Goal: Task Accomplishment & Management: Manage account settings

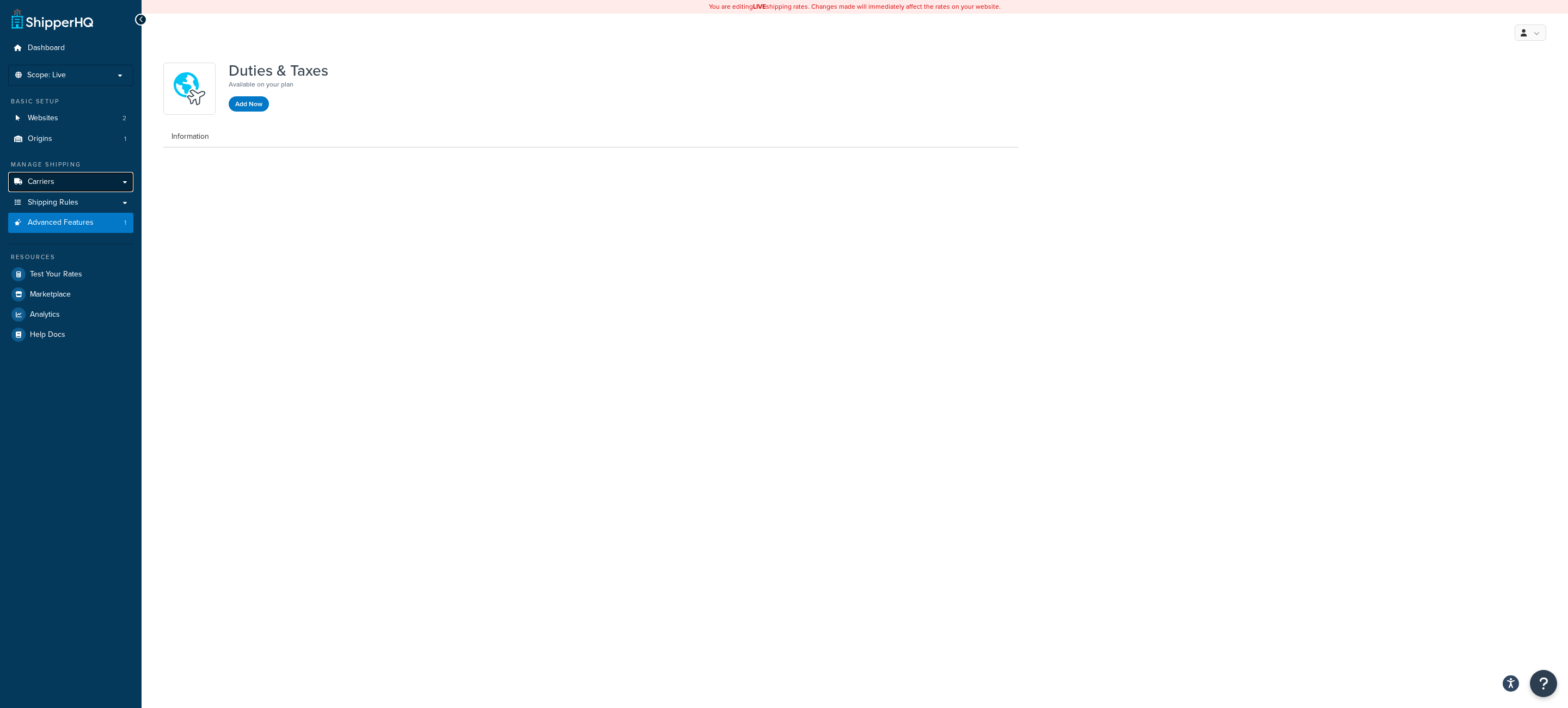
click at [47, 184] on span "Carriers" at bounding box center [41, 182] width 27 height 9
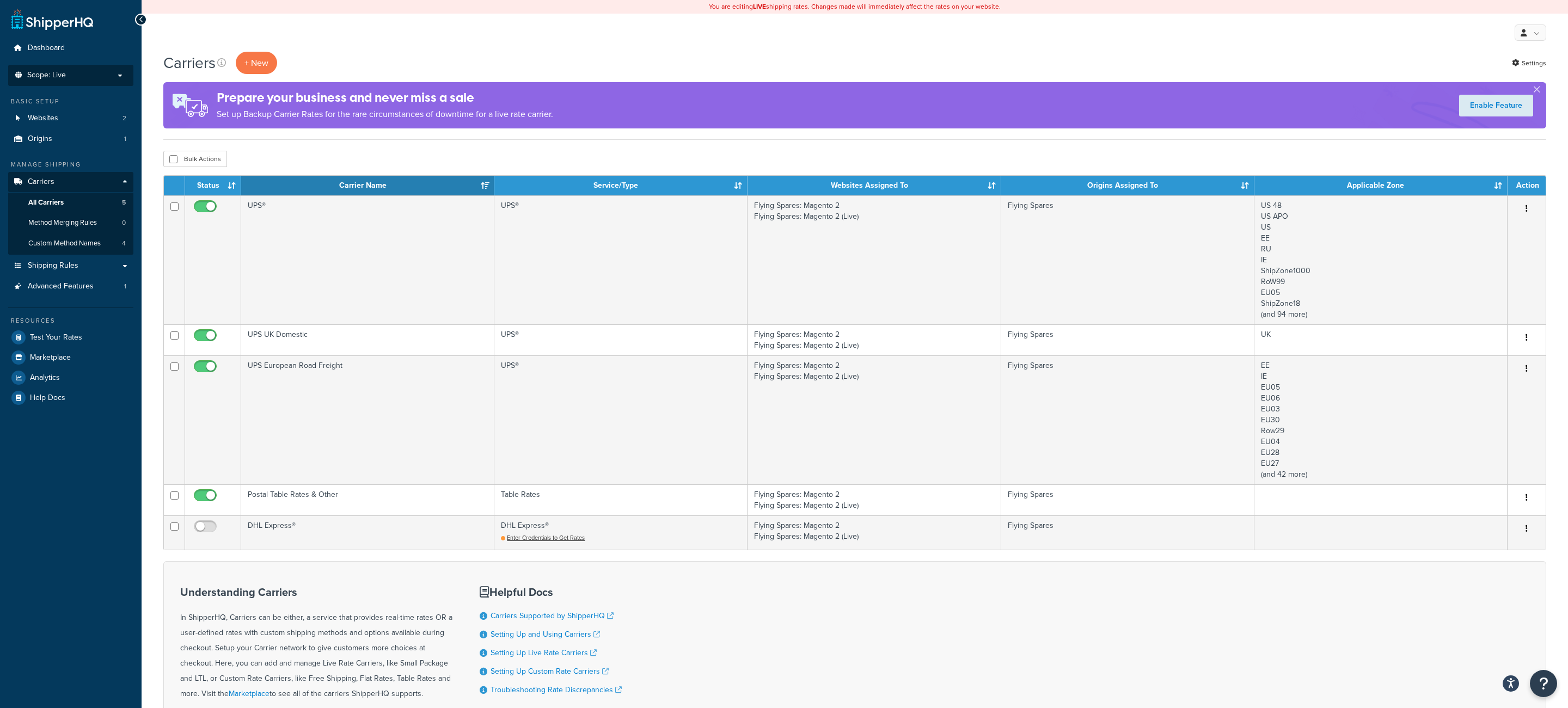
click at [72, 75] on p "Scope: Live" at bounding box center [71, 75] width 116 height 9
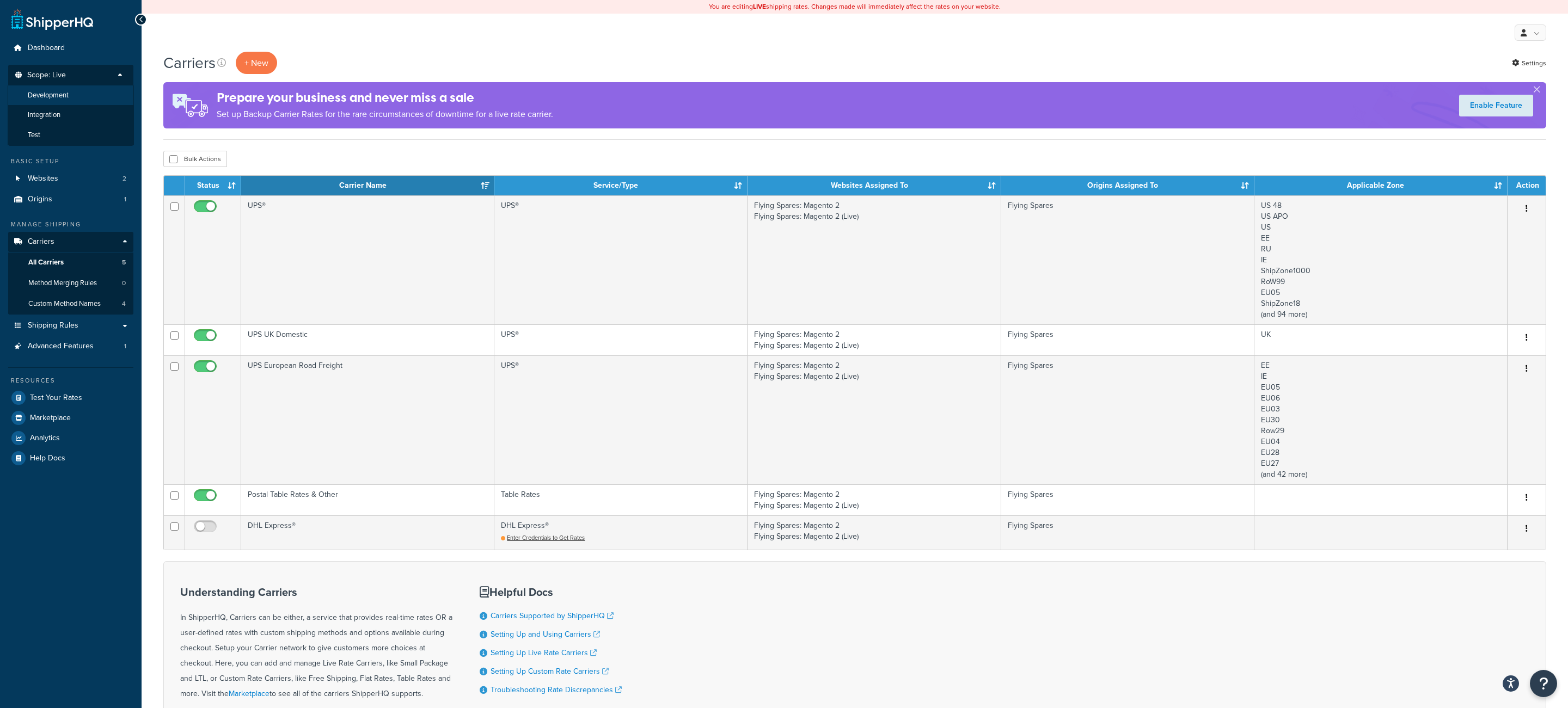
click at [63, 92] on span "Development" at bounding box center [48, 95] width 41 height 9
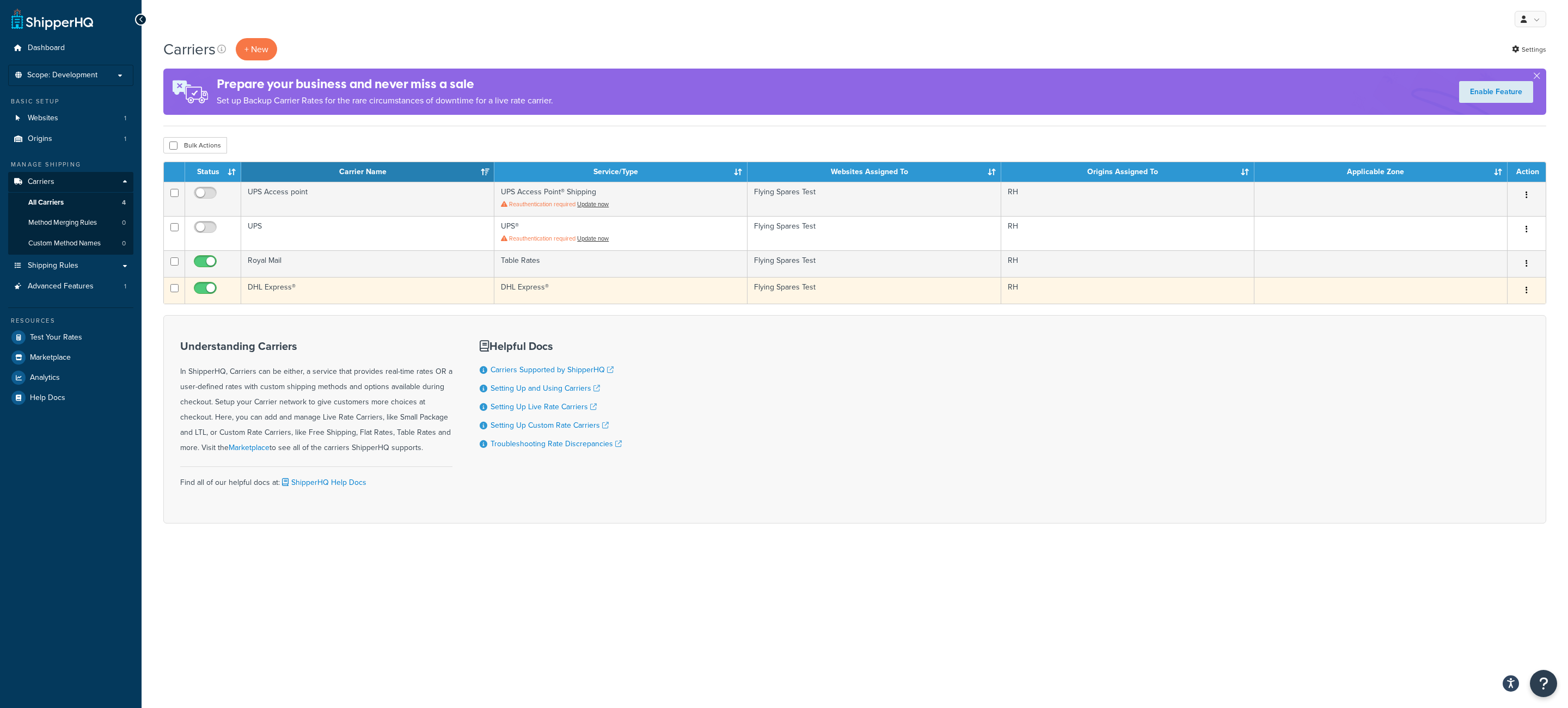
click at [415, 300] on td "DHL Express®" at bounding box center [368, 290] width 253 height 27
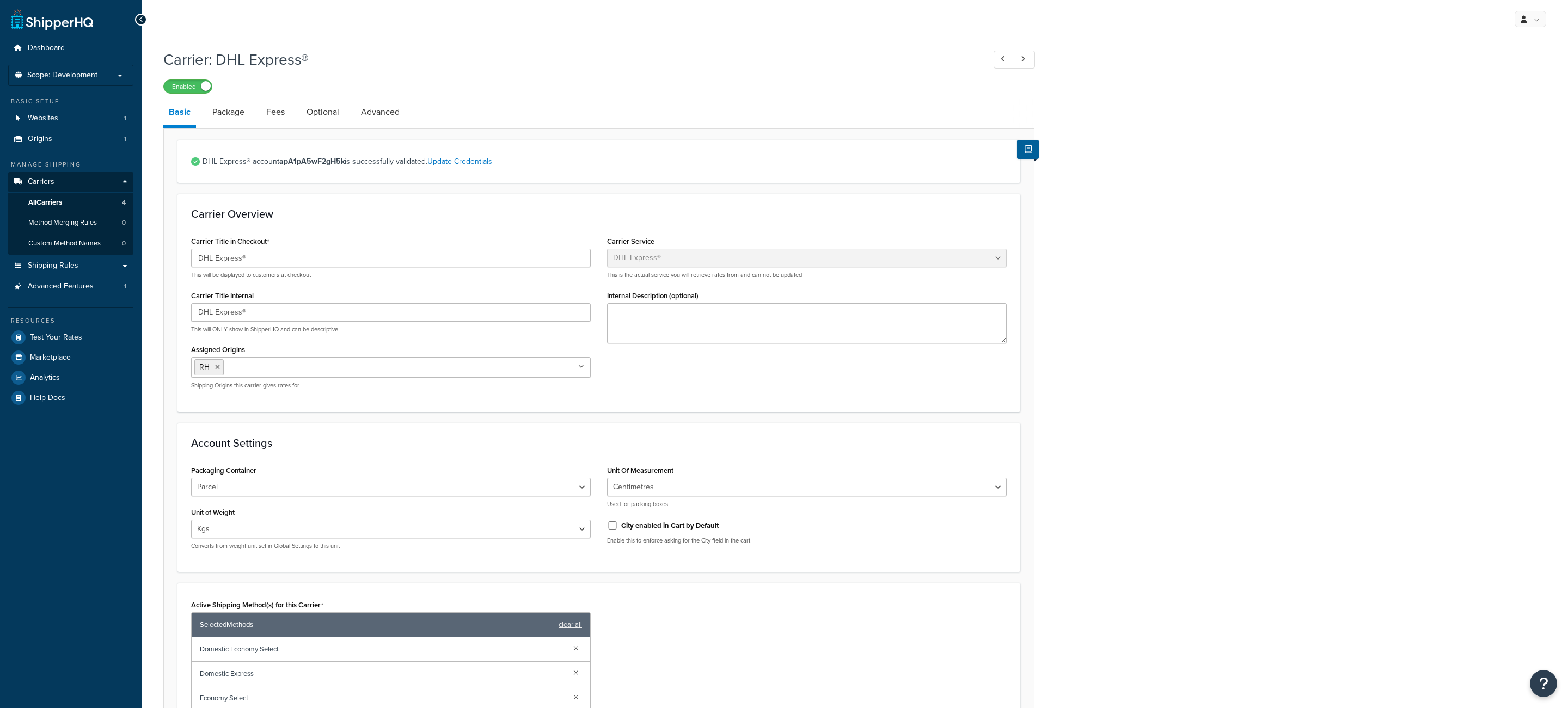
select select "dhl"
select select "kg"
select select "CM"
click at [98, 143] on link "Origins 1" at bounding box center [71, 139] width 126 height 20
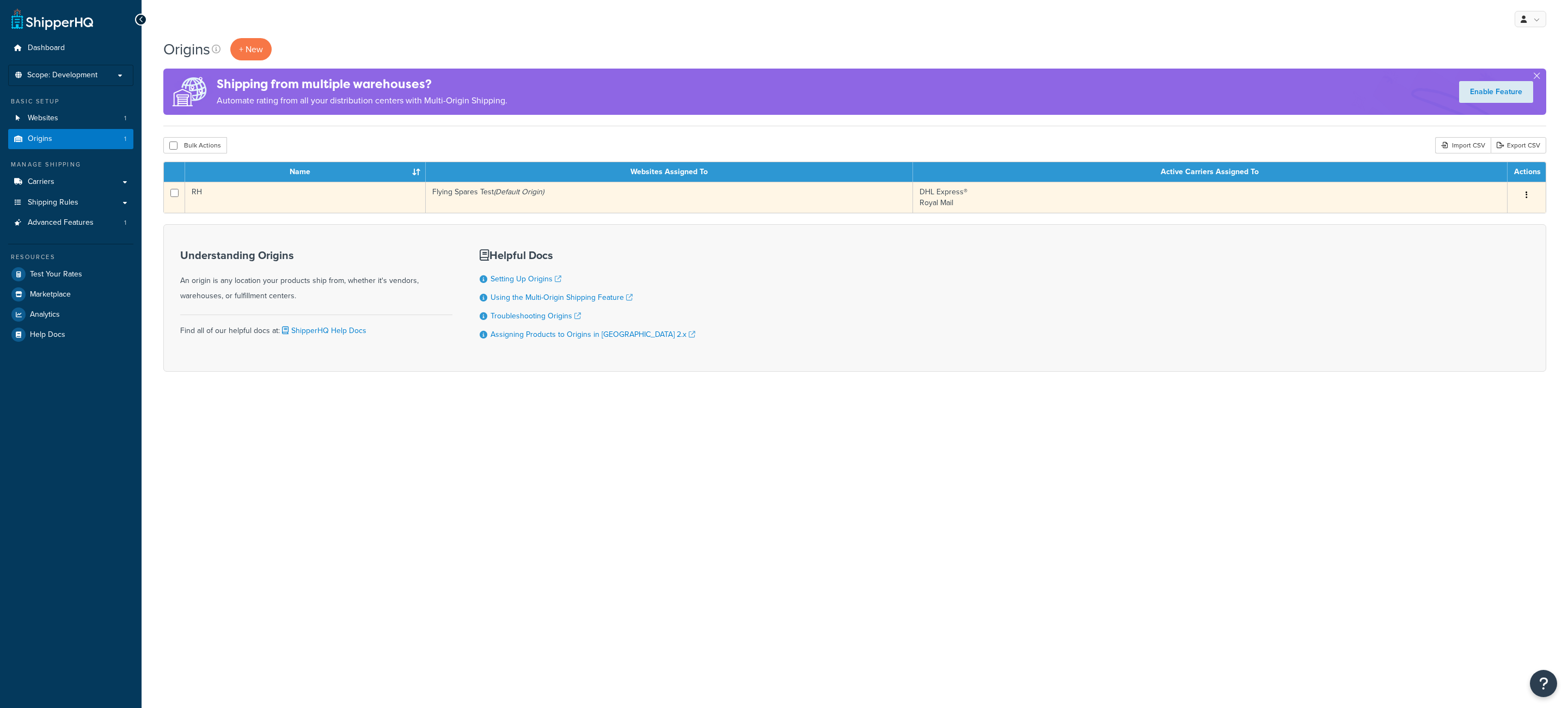
click at [405, 207] on td "RH" at bounding box center [306, 197] width 240 height 31
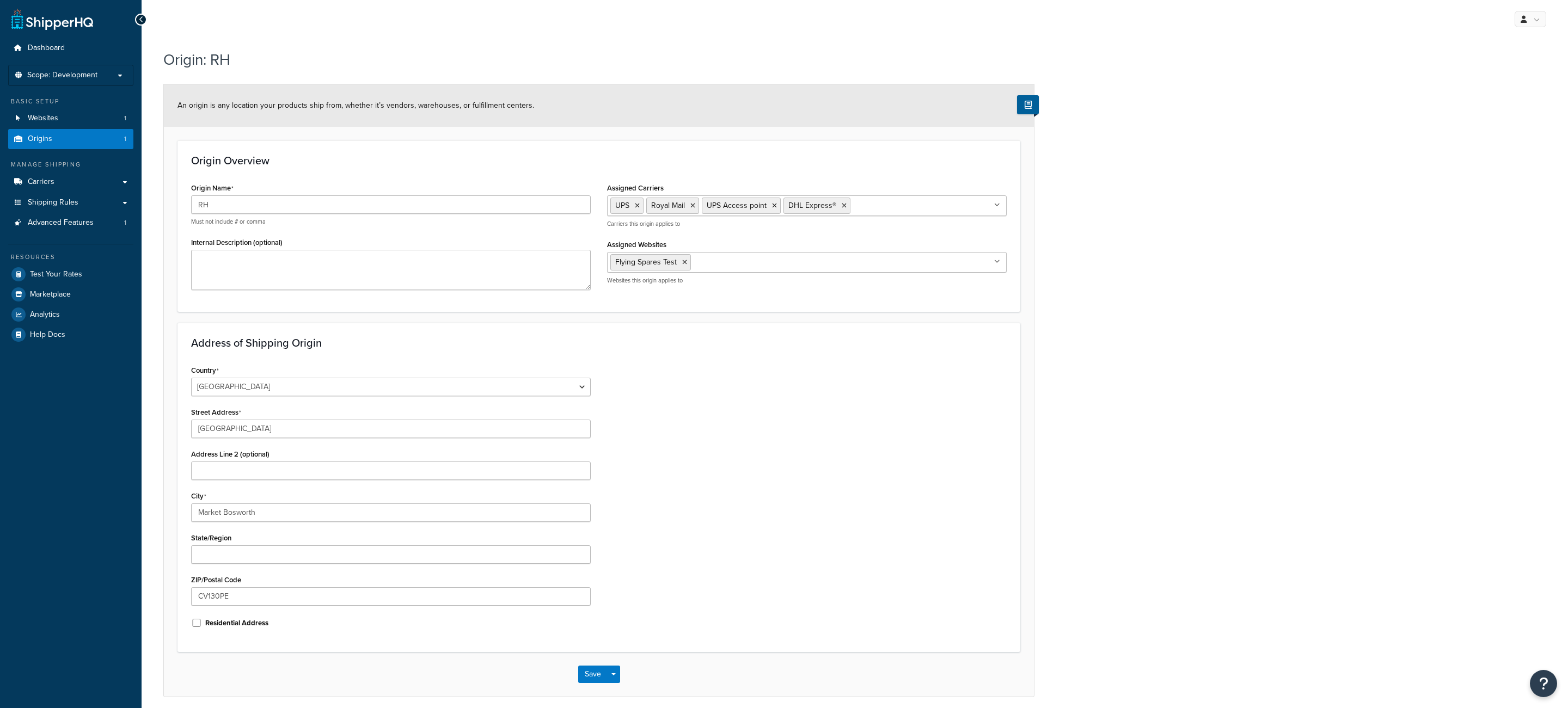
select select "1226"
click at [72, 280] on span "Test Your Rates" at bounding box center [56, 274] width 52 height 9
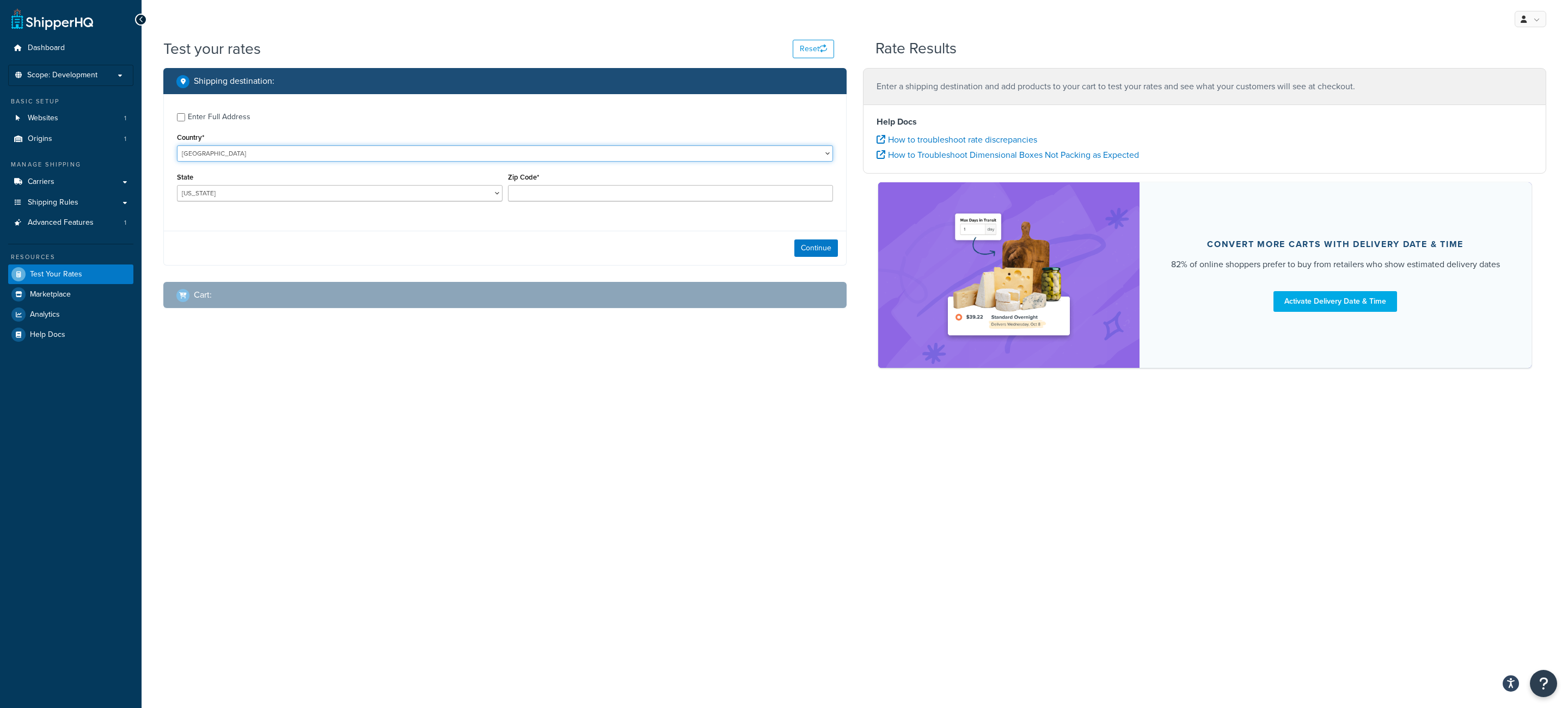
select select "GB"
click option "United Kingdom" at bounding box center [0, 0] width 0 height 0
type input "AL"
click at [588, 192] on input "Zip Code*" at bounding box center [671, 194] width 325 height 16
type input "EN4 9JQ"
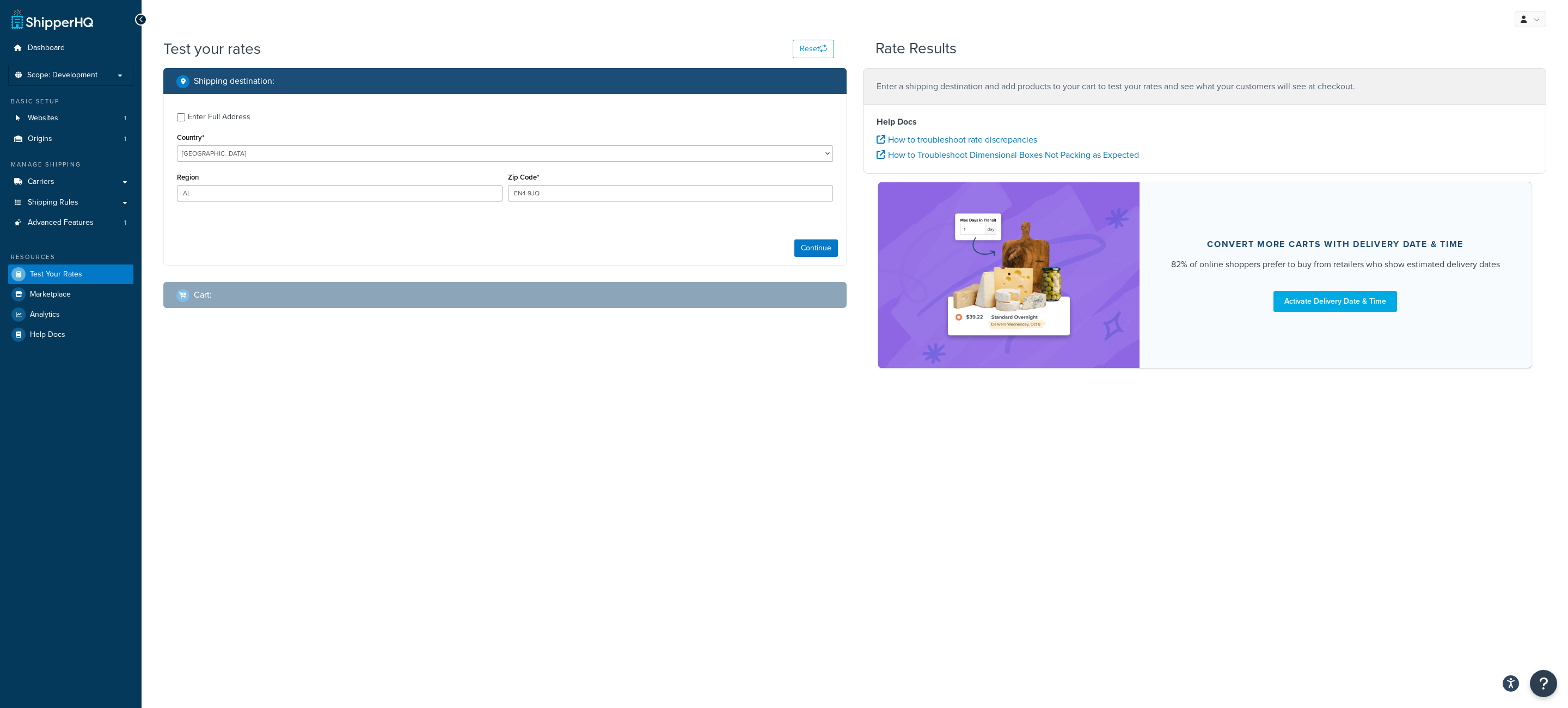
click at [241, 127] on div "Enter Full Address Country* United States United Kingdom Afghanistan Åland Isla…" at bounding box center [505, 158] width 682 height 128
click at [241, 121] on div "Enter Full Address" at bounding box center [220, 117] width 63 height 15
click at [186, 121] on input "Enter Full Address" at bounding box center [180, 117] width 8 height 8
checkbox input "true"
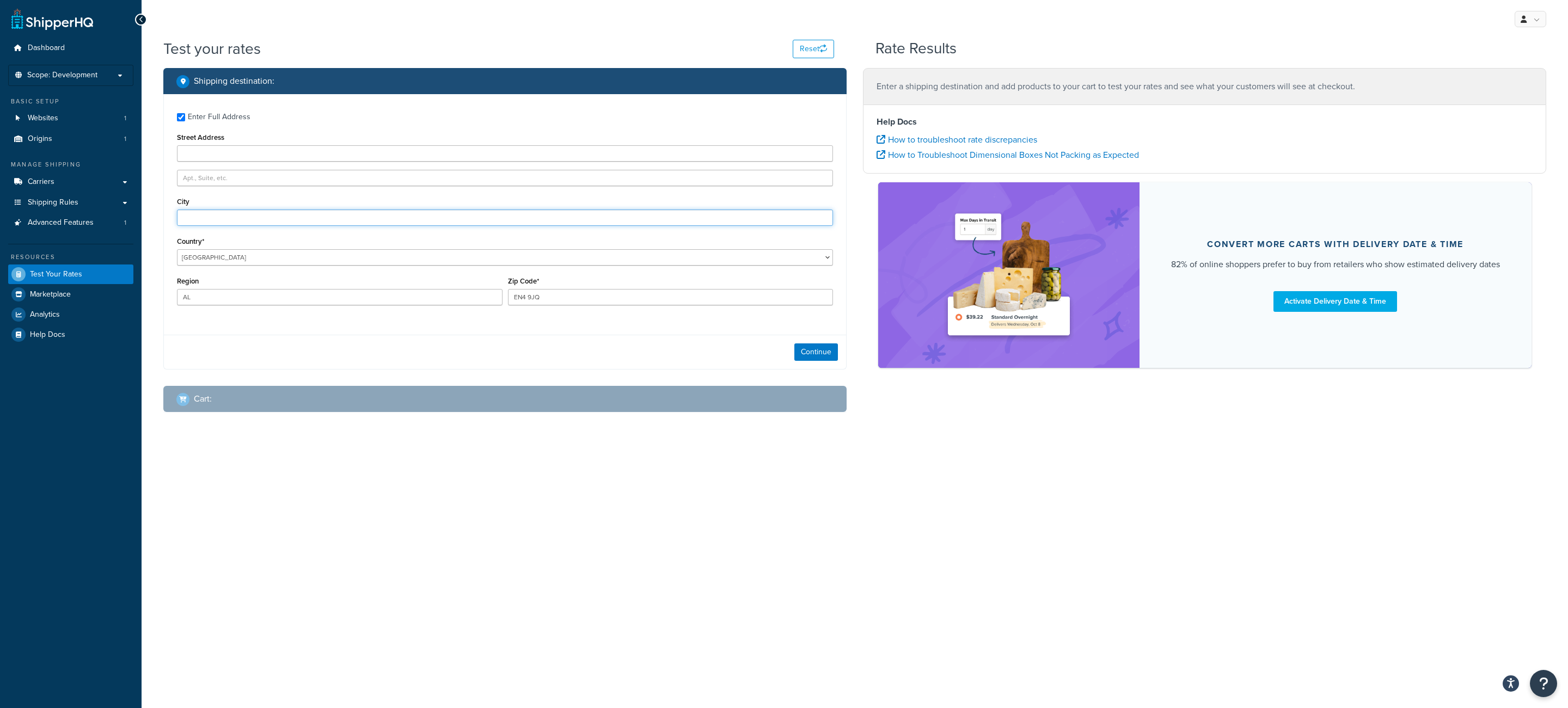
click at [235, 215] on input "City" at bounding box center [505, 218] width 656 height 16
type input "Adamville"
click at [815, 357] on button "Continue" at bounding box center [816, 351] width 44 height 17
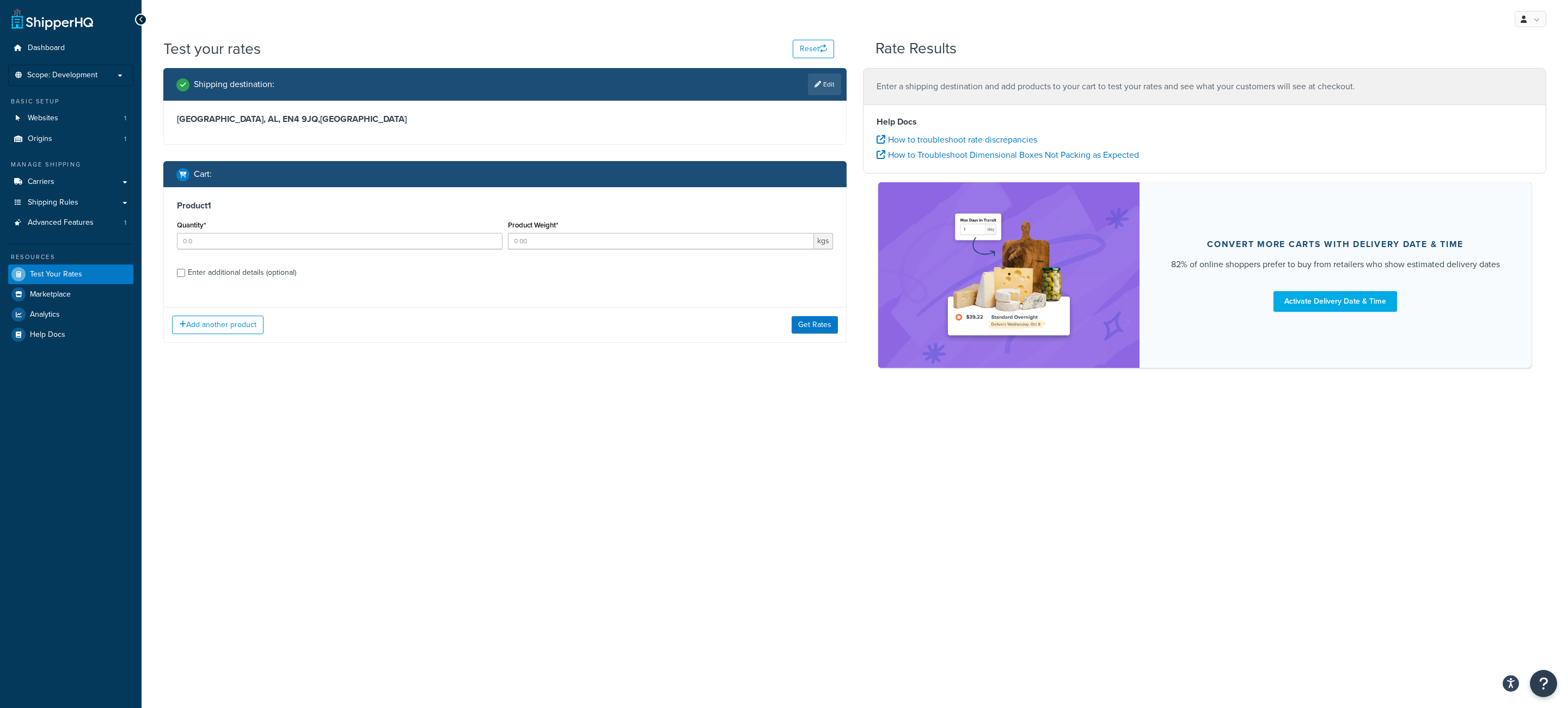
click at [428, 250] on div "Quantity*" at bounding box center [339, 237] width 331 height 39
click at [426, 248] on input "Quantity*" at bounding box center [339, 241] width 325 height 16
type input "1"
type input "5"
click at [819, 331] on button "Get Rates" at bounding box center [815, 324] width 47 height 17
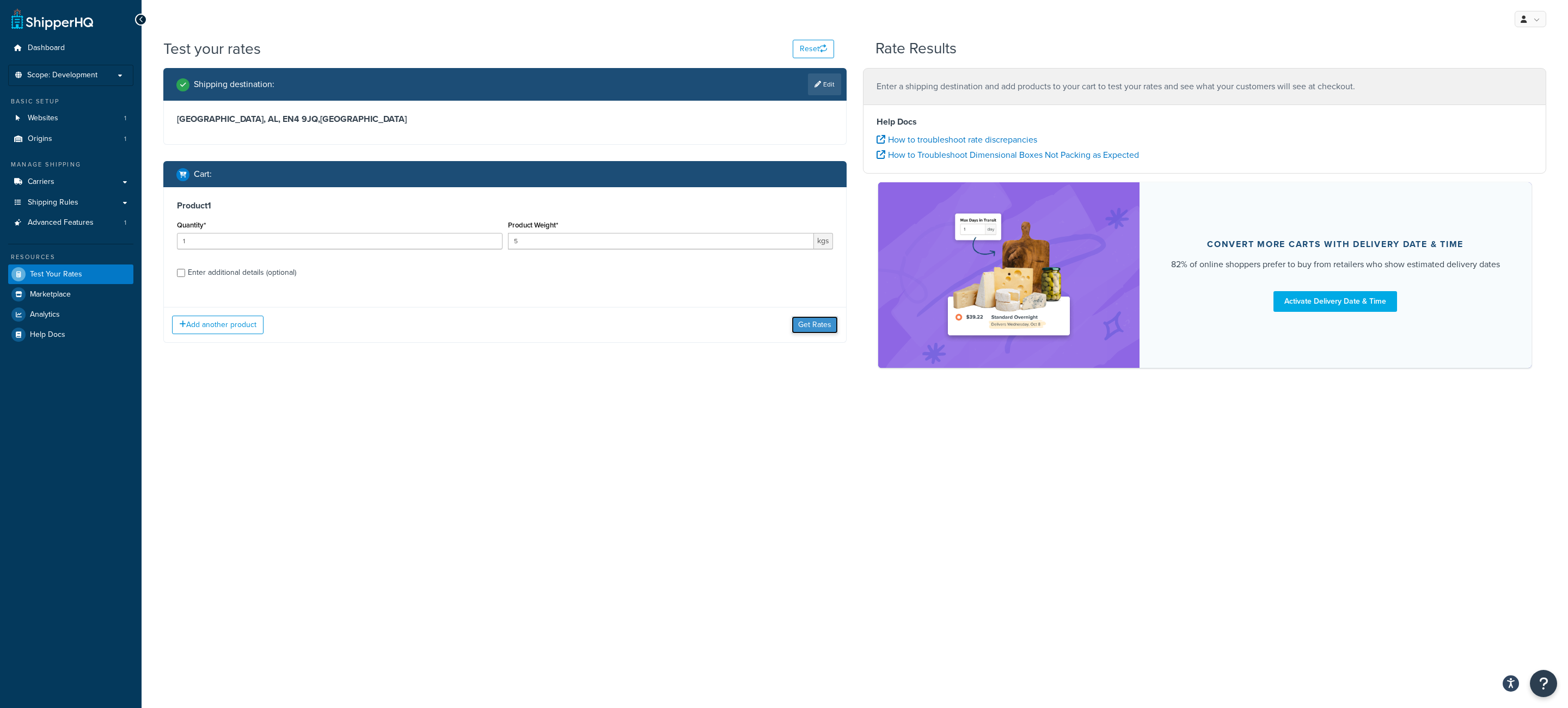
click at [811, 328] on button "Get Rates" at bounding box center [815, 324] width 47 height 17
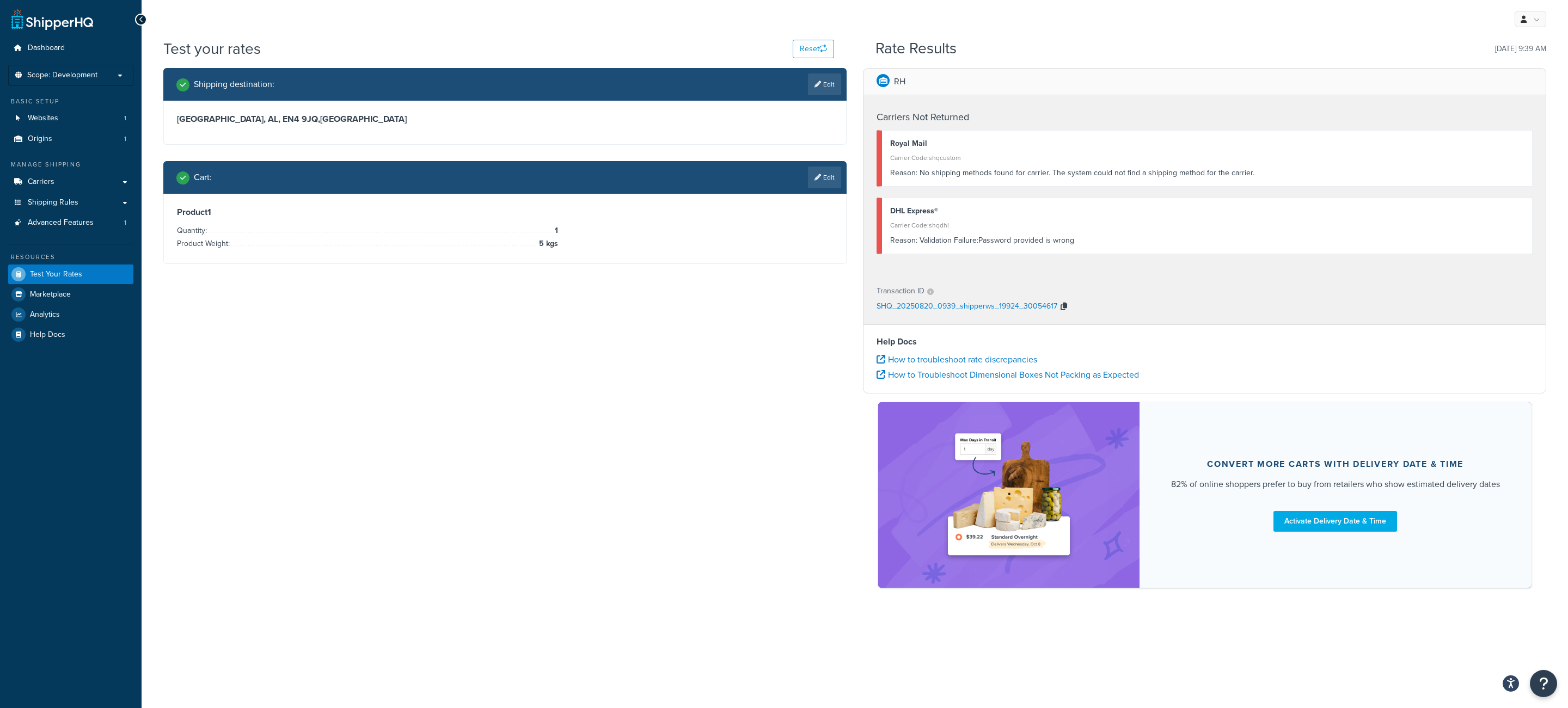
click at [1065, 310] on icon "button" at bounding box center [1063, 307] width 6 height 8
click at [55, 143] on link "Origins 1" at bounding box center [71, 139] width 126 height 20
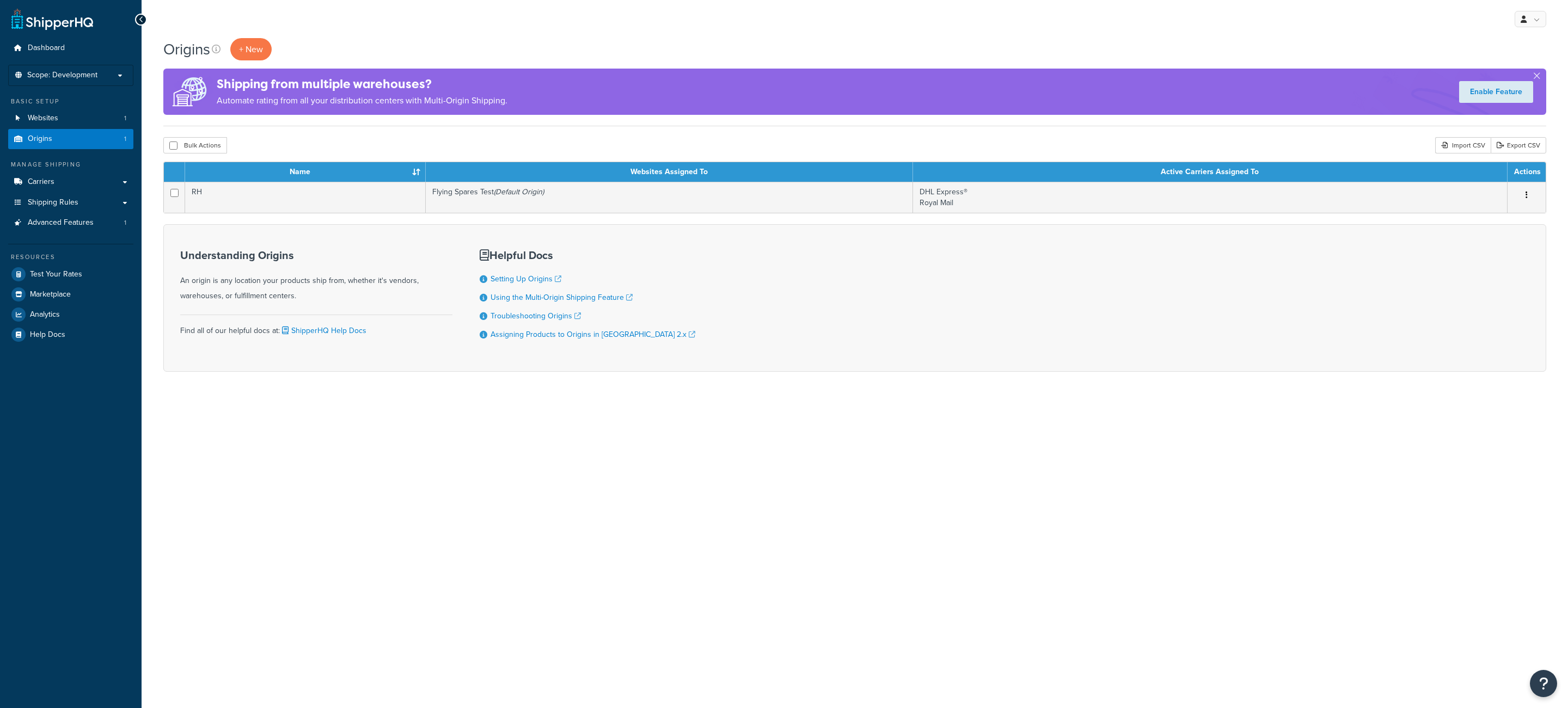
click at [318, 210] on td "RH" at bounding box center [306, 197] width 240 height 31
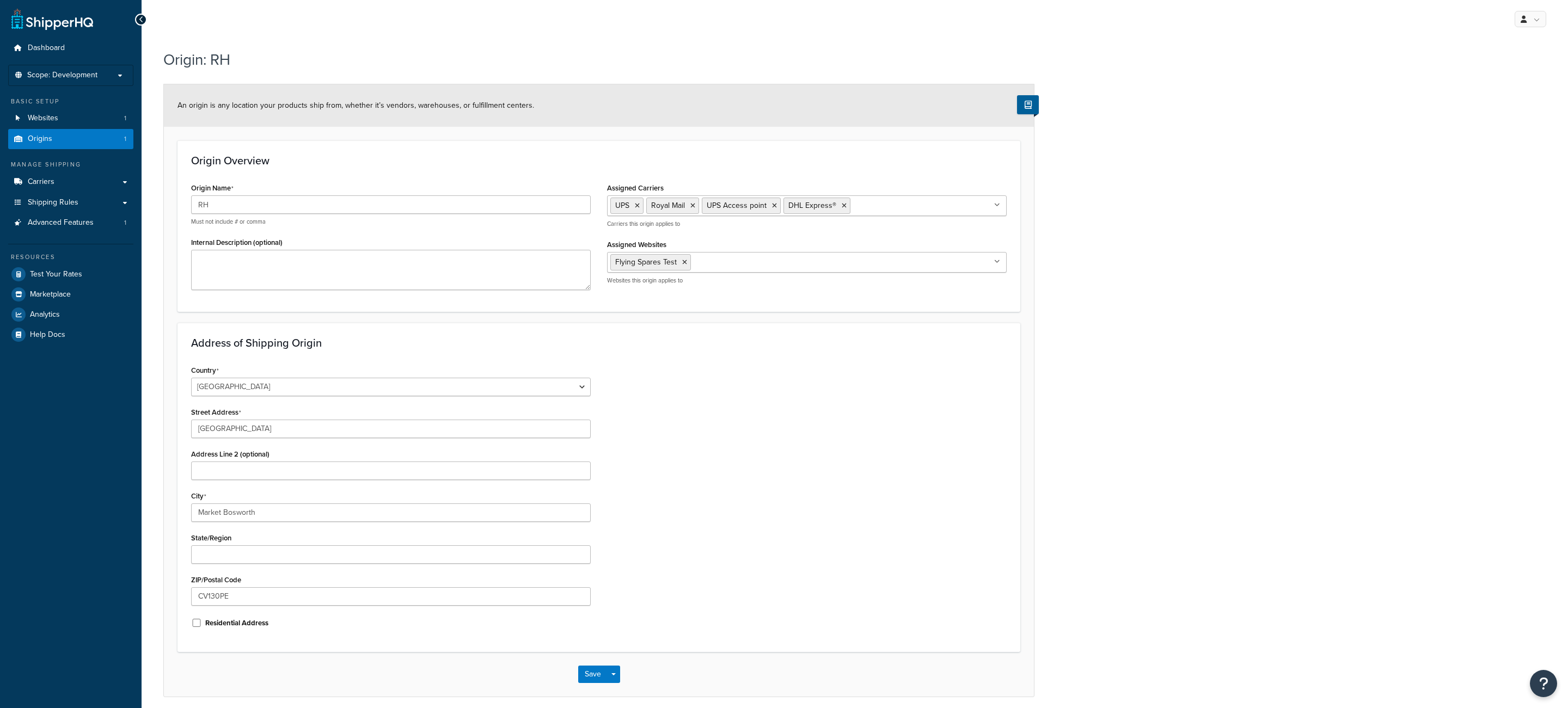
select select "1226"
click at [285, 431] on input "Rossendale House" at bounding box center [391, 428] width 400 height 19
click at [296, 516] on input "Market Bosworth" at bounding box center [391, 513] width 400 height 19
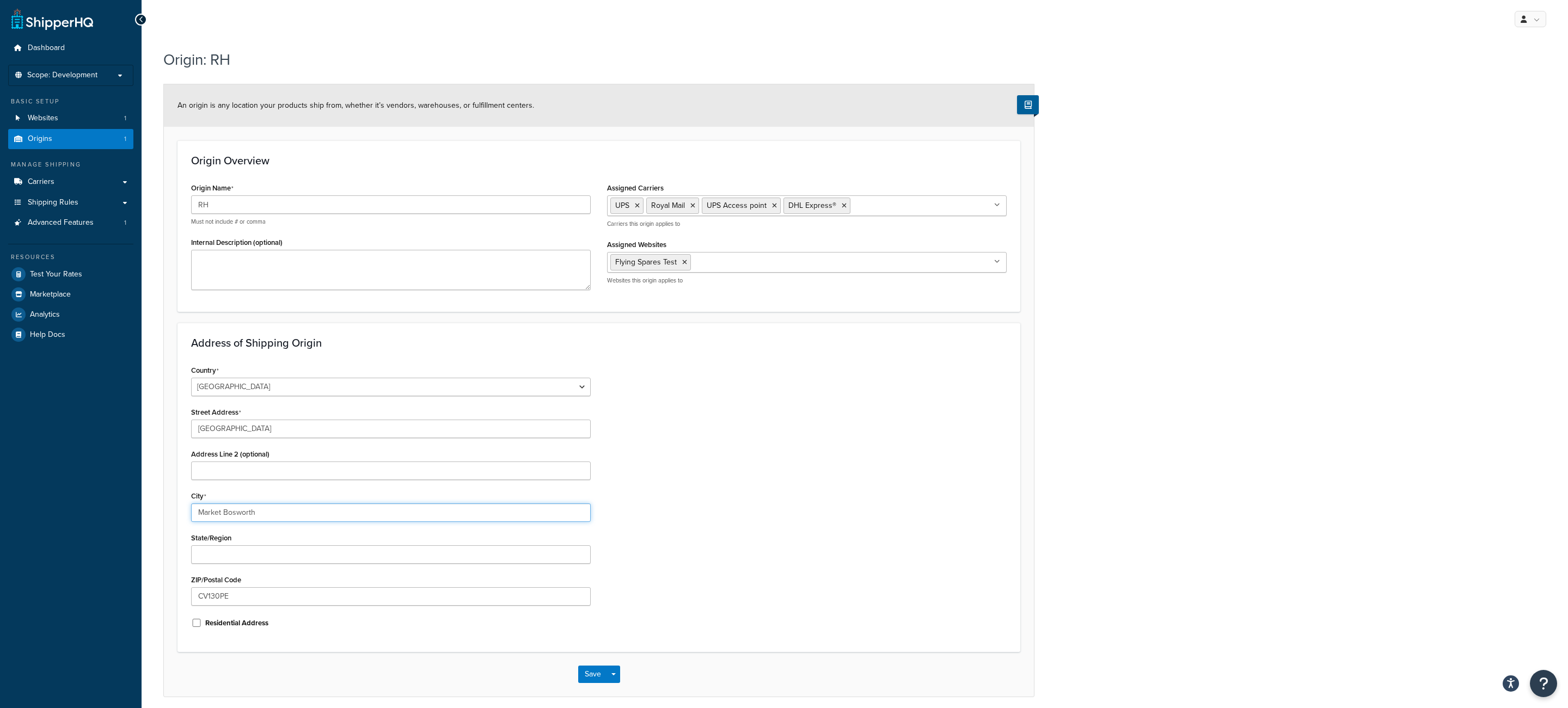
click at [296, 516] on input "Market Bosworth" at bounding box center [391, 513] width 400 height 19
click at [336, 594] on input "CV130PE" at bounding box center [391, 596] width 400 height 19
click at [263, 422] on input "Rossendale House" at bounding box center [391, 428] width 400 height 19
click at [263, 427] on input "Rossendale House" at bounding box center [391, 428] width 400 height 19
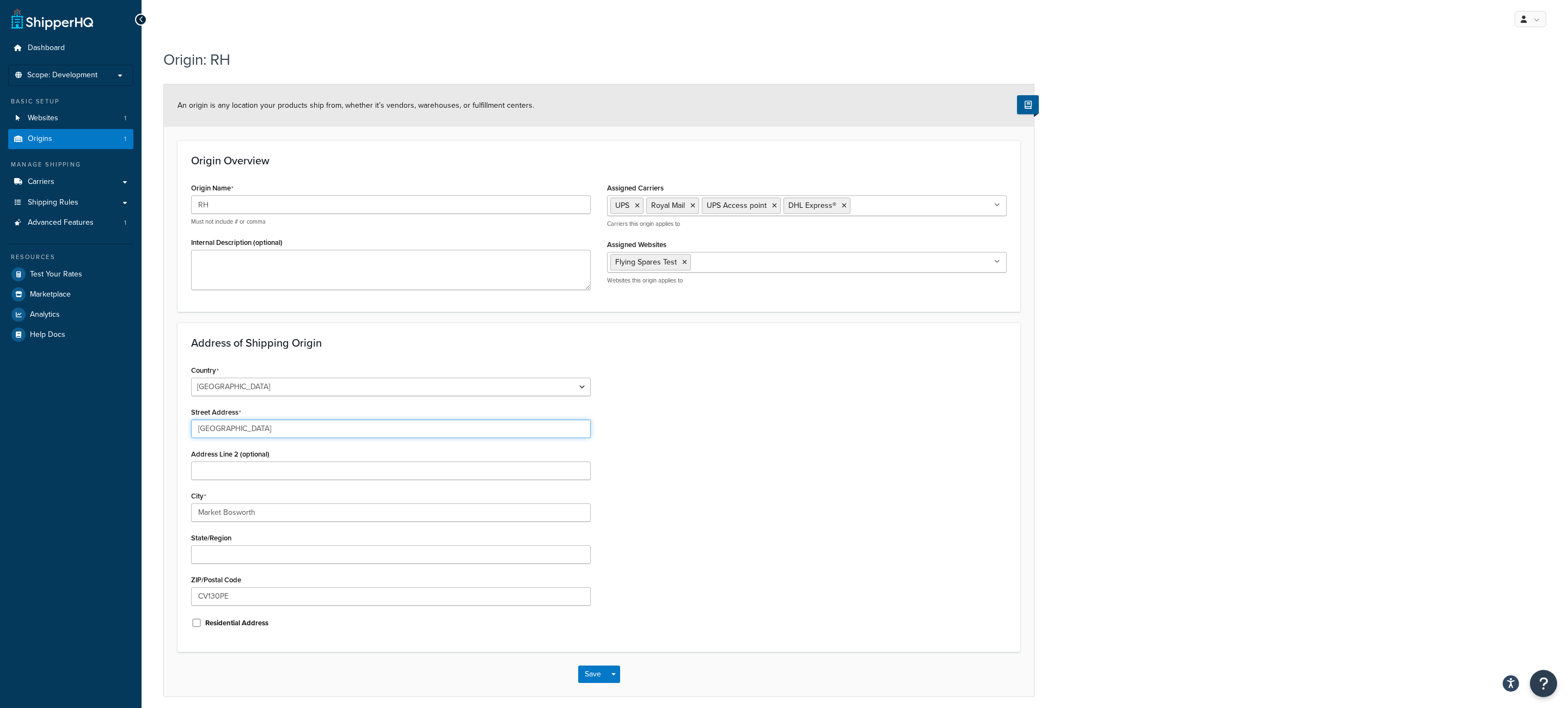
click at [263, 427] on input "Rossendale House" at bounding box center [391, 428] width 400 height 19
click at [256, 513] on input "Market Bosworth" at bounding box center [391, 513] width 400 height 19
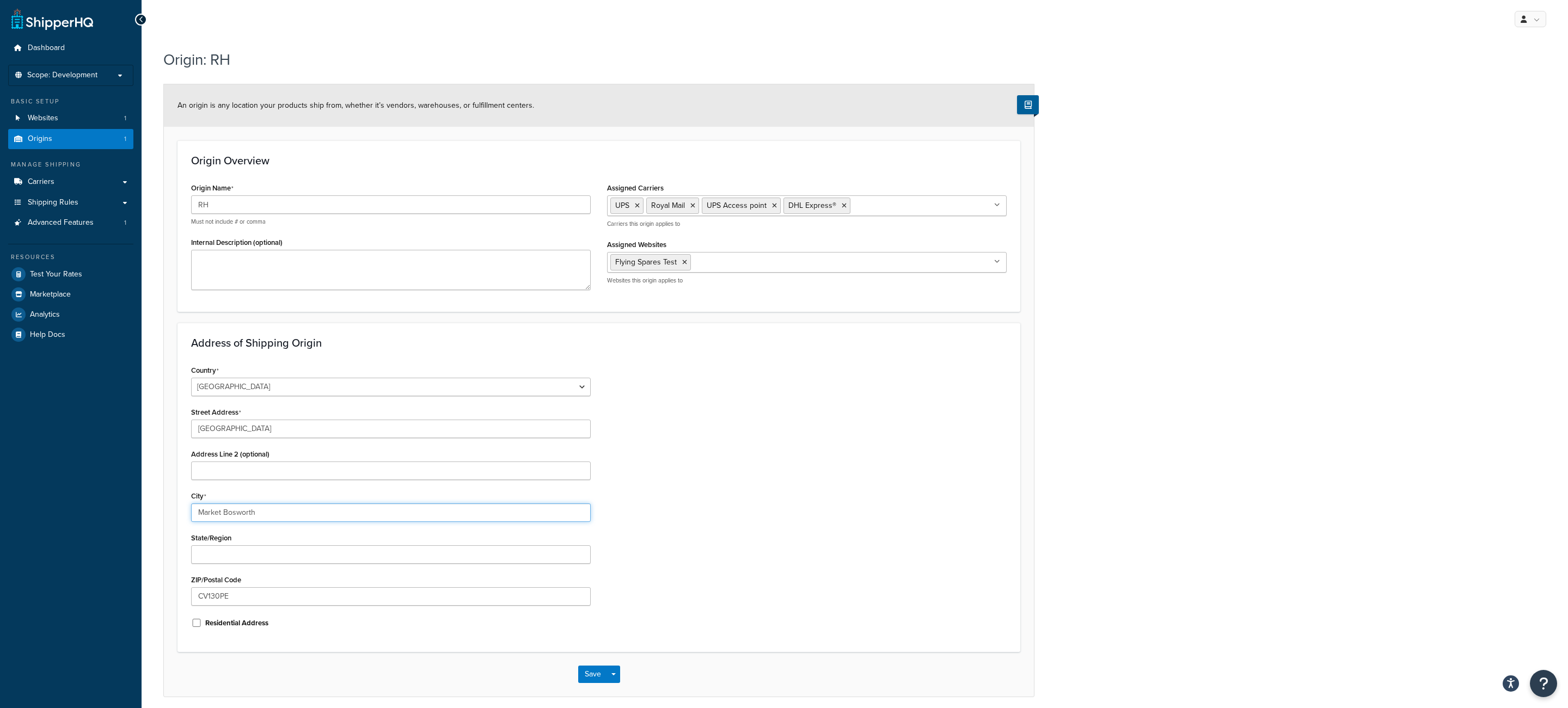
click at [256, 513] on input "Market Bosworth" at bounding box center [391, 513] width 400 height 19
click at [341, 594] on input "CV130PE" at bounding box center [391, 596] width 400 height 19
drag, startPoint x: 1497, startPoint y: 599, endPoint x: 341, endPoint y: 594, distance: 1156.0
click at [341, 594] on input "CV130PE" at bounding box center [391, 596] width 400 height 19
click at [321, 202] on input "RH" at bounding box center [391, 204] width 400 height 19
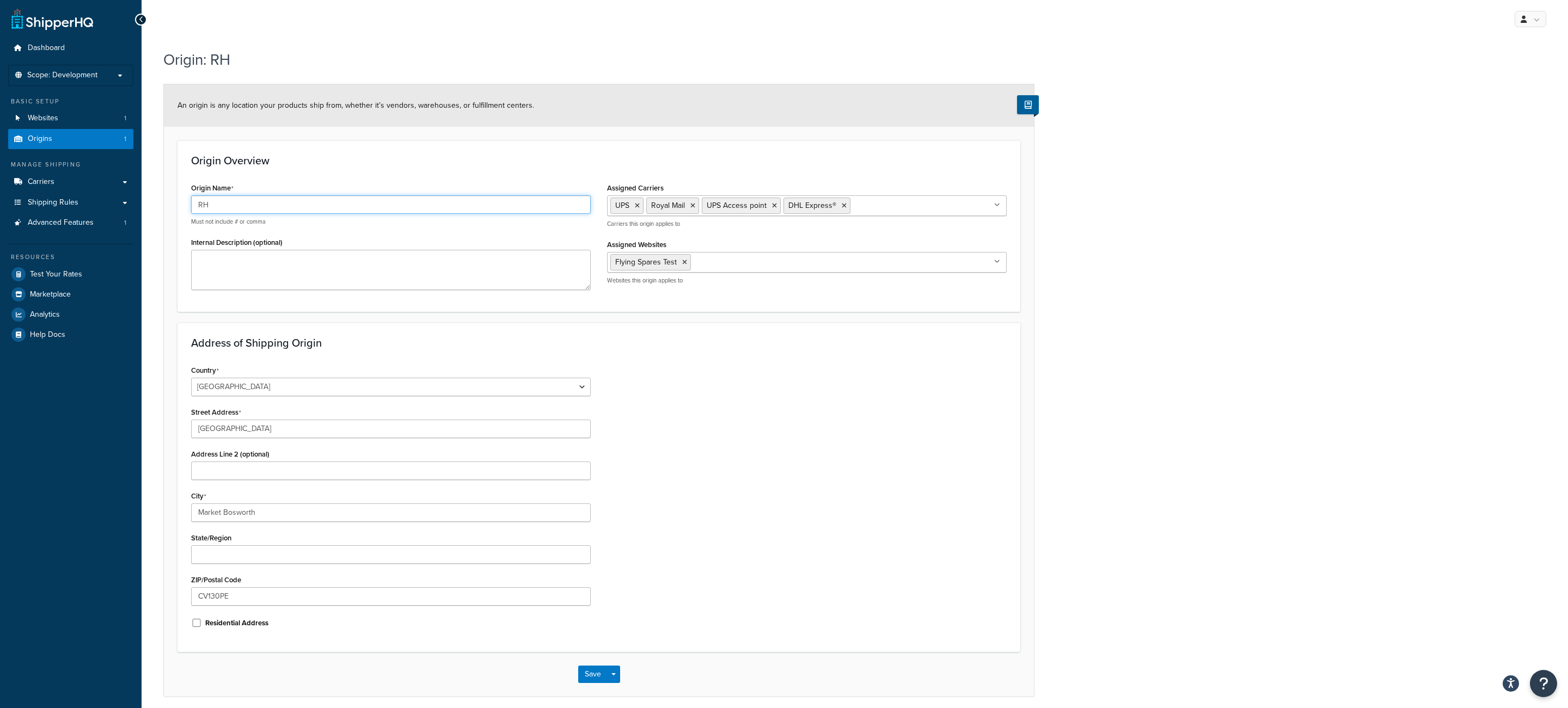
click at [321, 202] on input "RH" at bounding box center [391, 204] width 400 height 19
click at [389, 431] on input "Rossendale House" at bounding box center [391, 428] width 400 height 19
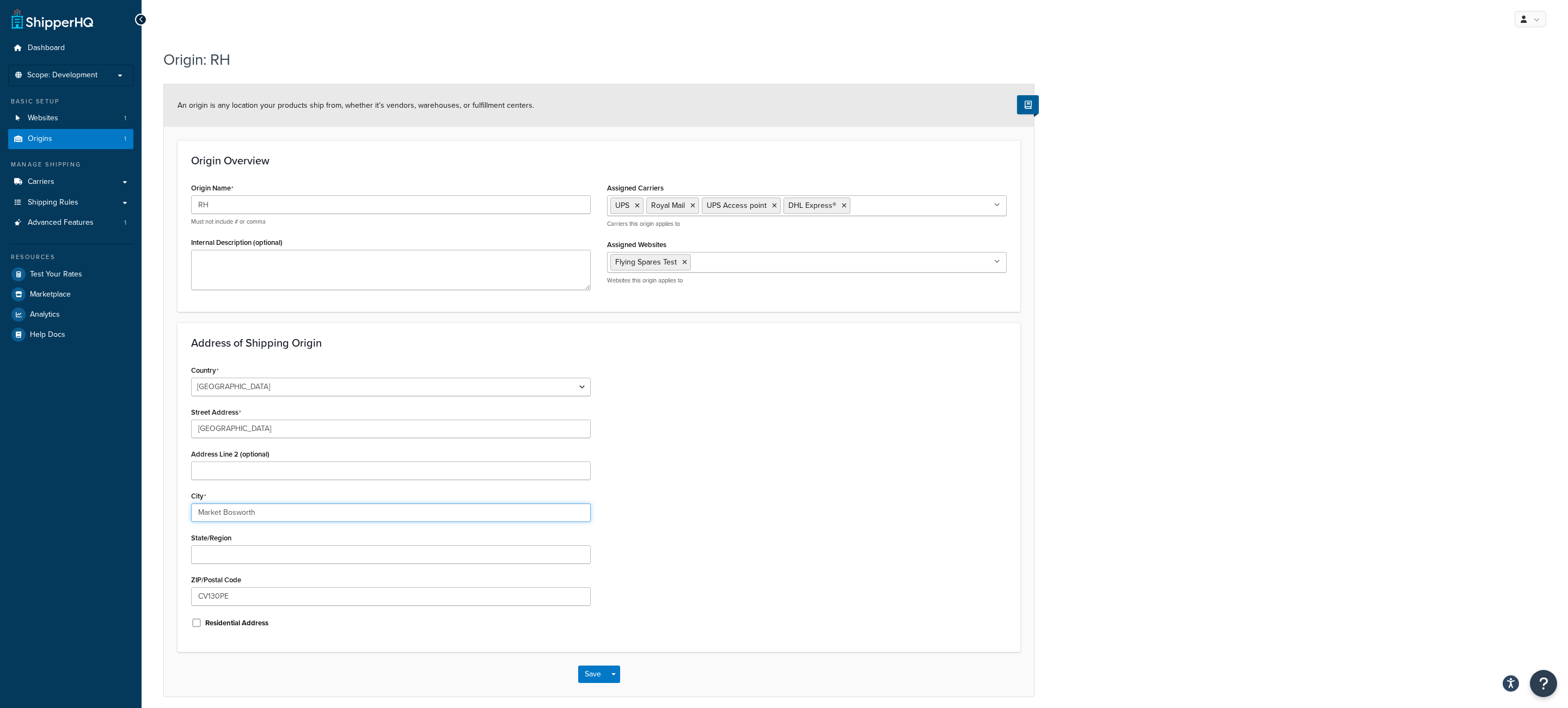
click at [290, 516] on input "Market Bosworth" at bounding box center [391, 513] width 400 height 19
click at [299, 598] on input "CV130PE" at bounding box center [391, 596] width 400 height 19
click at [283, 432] on input "Rossendale House" at bounding box center [391, 428] width 400 height 19
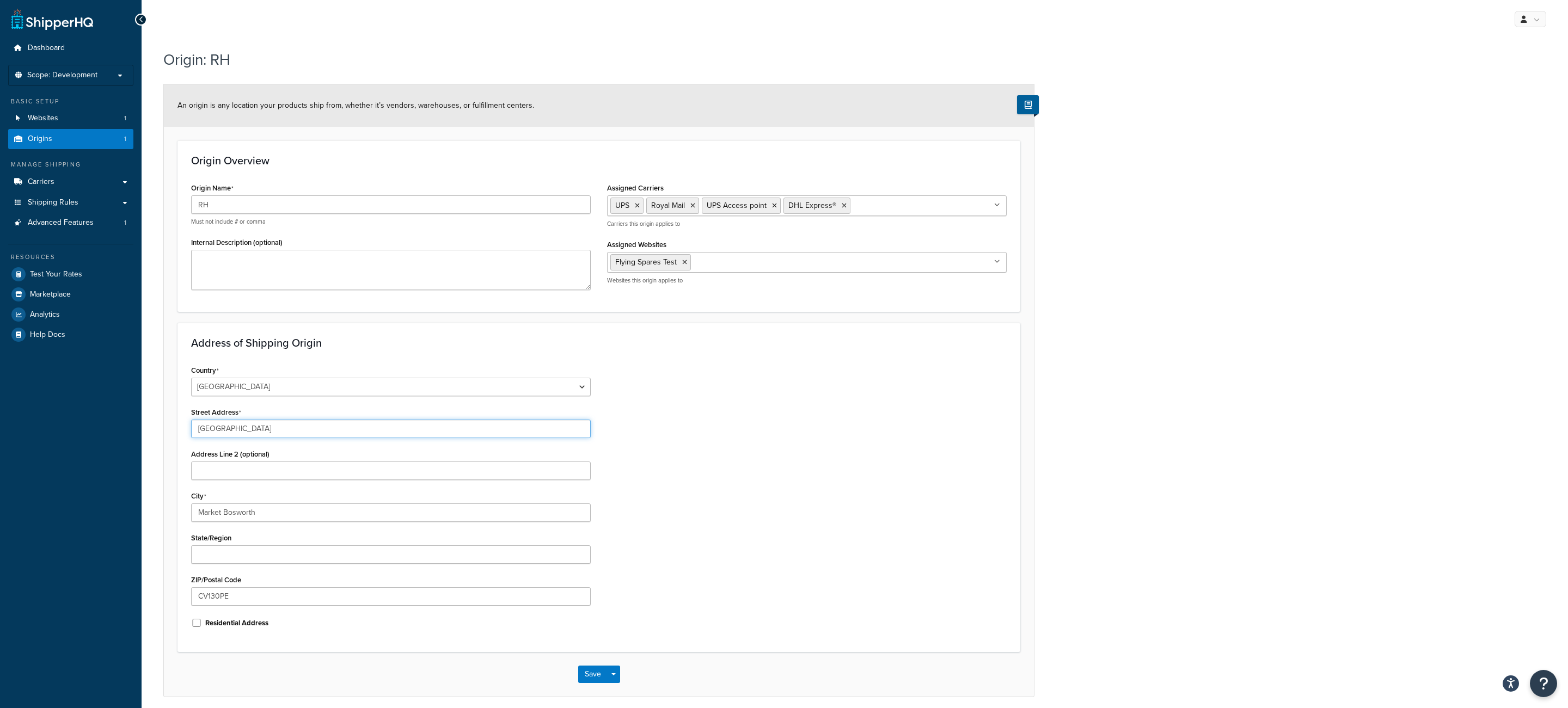
click at [283, 432] on input "Rossendale House" at bounding box center [391, 428] width 400 height 19
click at [267, 511] on input "Market Bosworth" at bounding box center [391, 513] width 400 height 19
click at [297, 604] on input "CV130PE" at bounding box center [391, 596] width 400 height 19
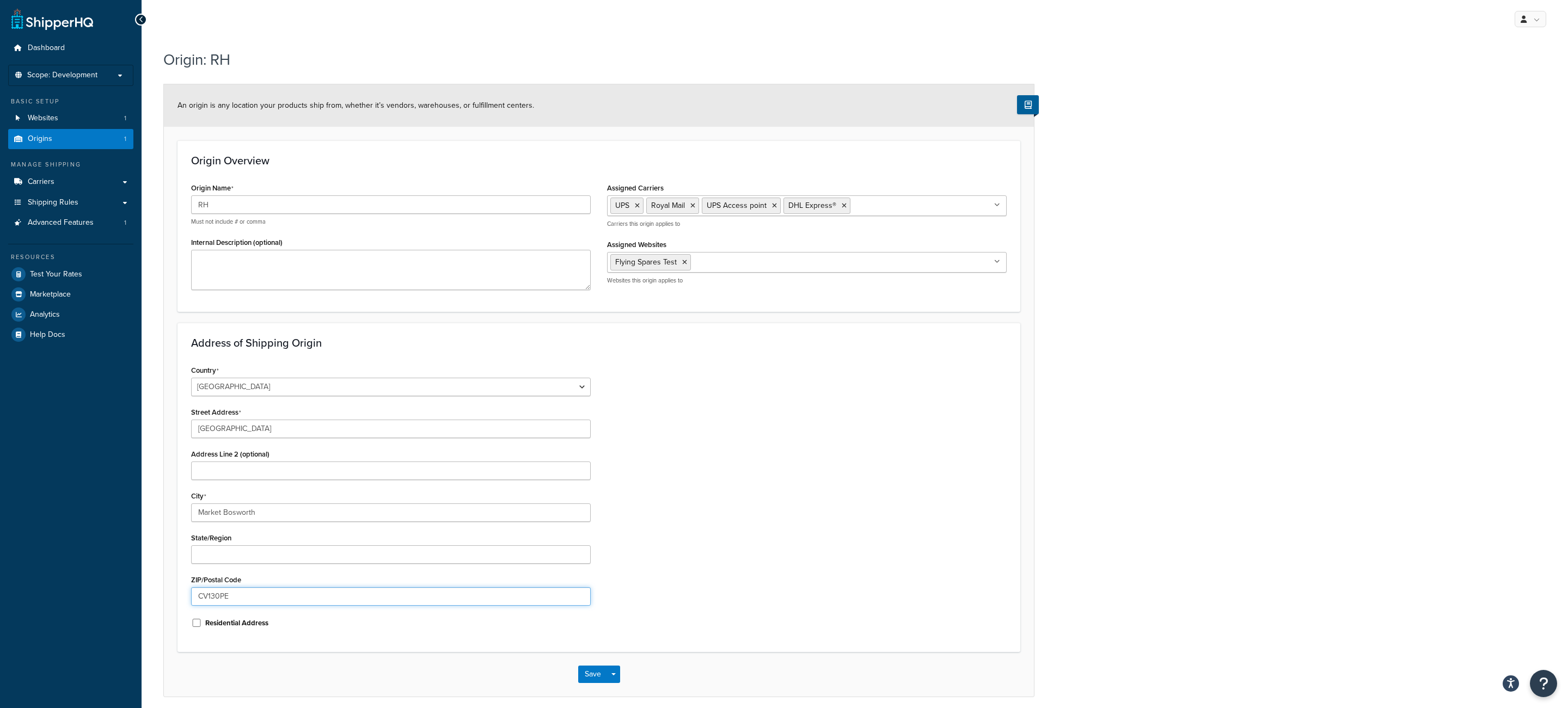
click at [297, 604] on input "CV130PE" at bounding box center [391, 596] width 400 height 19
click at [342, 596] on input "CV130PE" at bounding box center [391, 596] width 400 height 19
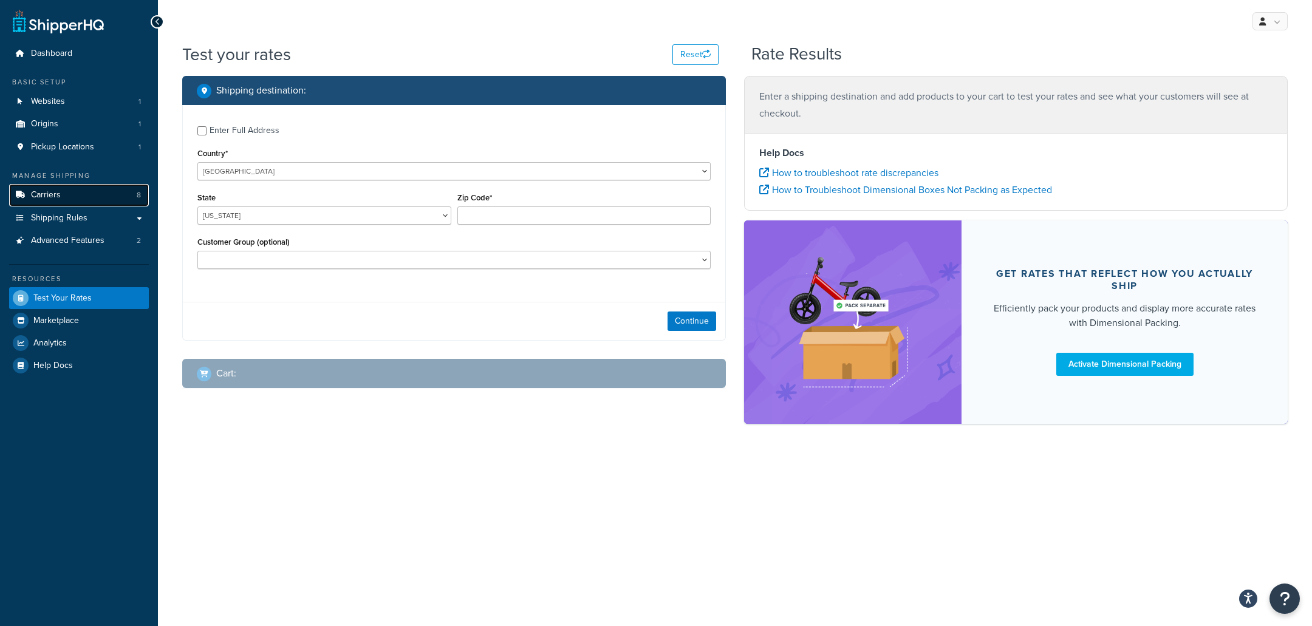
click at [132, 198] on link "Carriers 8" at bounding box center [79, 195] width 140 height 22
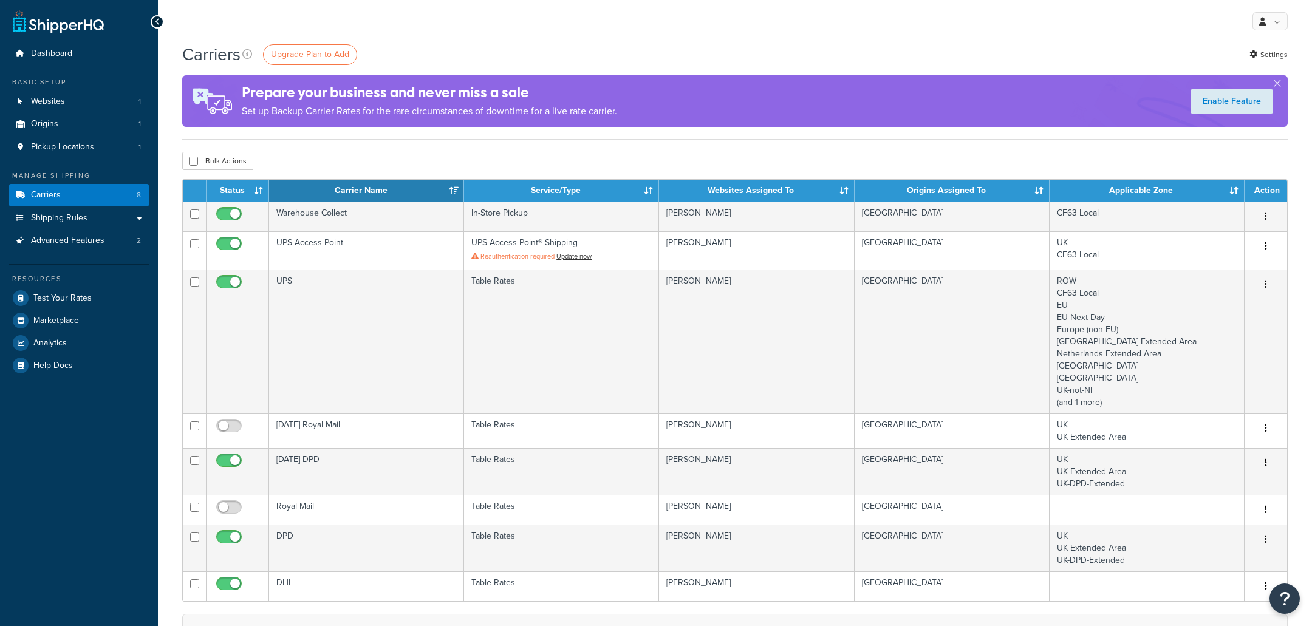
scroll to position [62, 0]
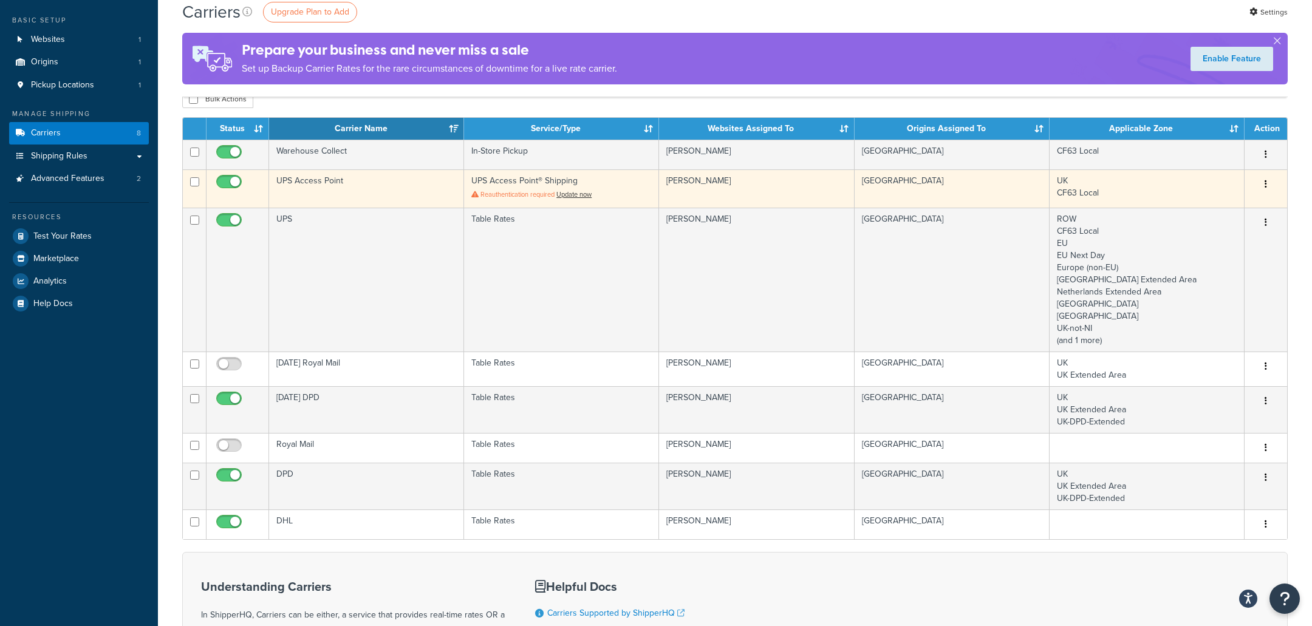
click at [386, 187] on td "UPS Access Point" at bounding box center [366, 188] width 195 height 38
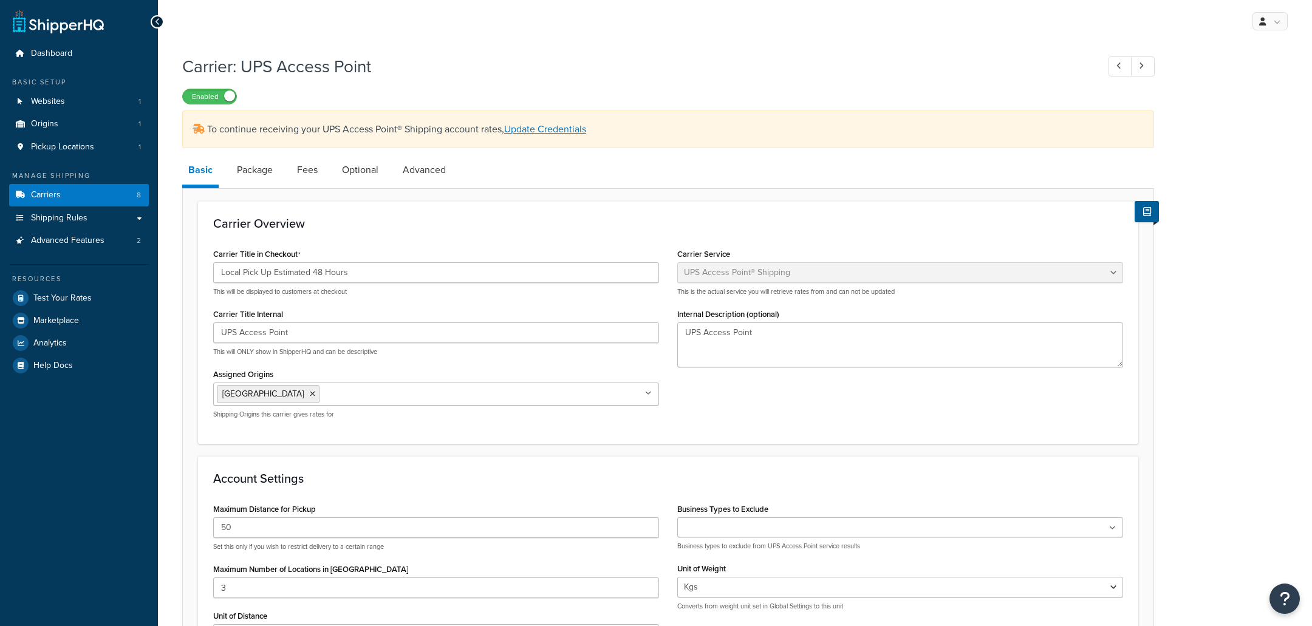
select select "accessPoint"
select select "kg"
click at [94, 250] on link "Advanced Features 2" at bounding box center [79, 241] width 140 height 22
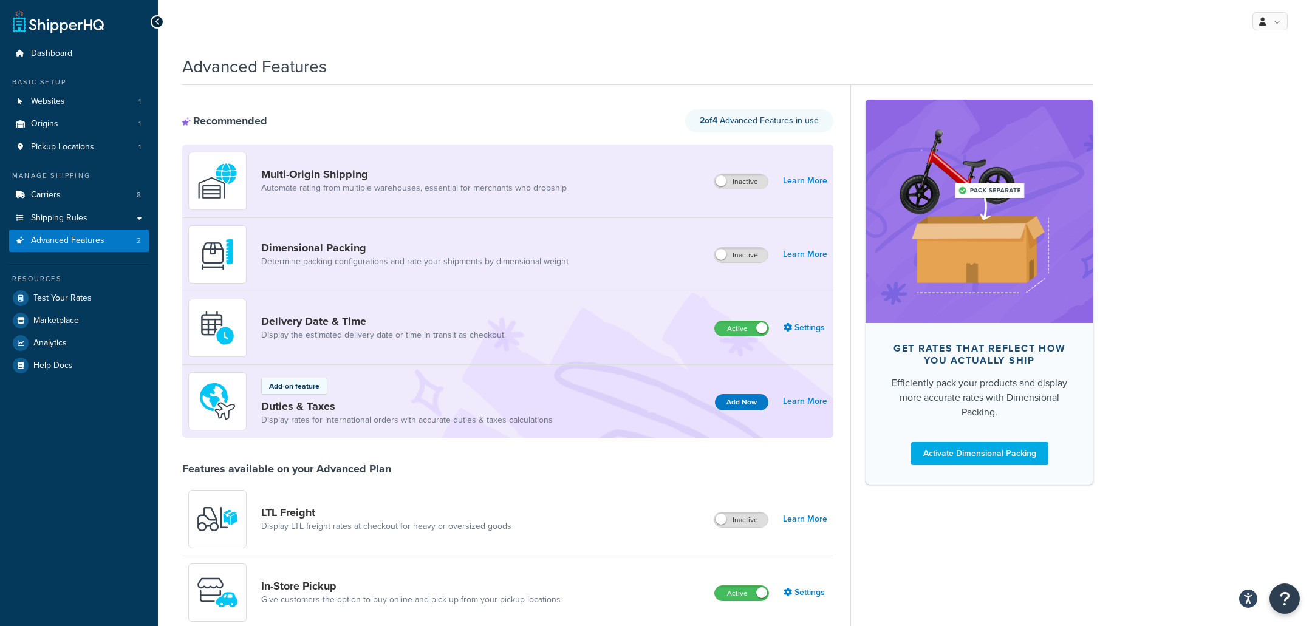
scroll to position [621, 0]
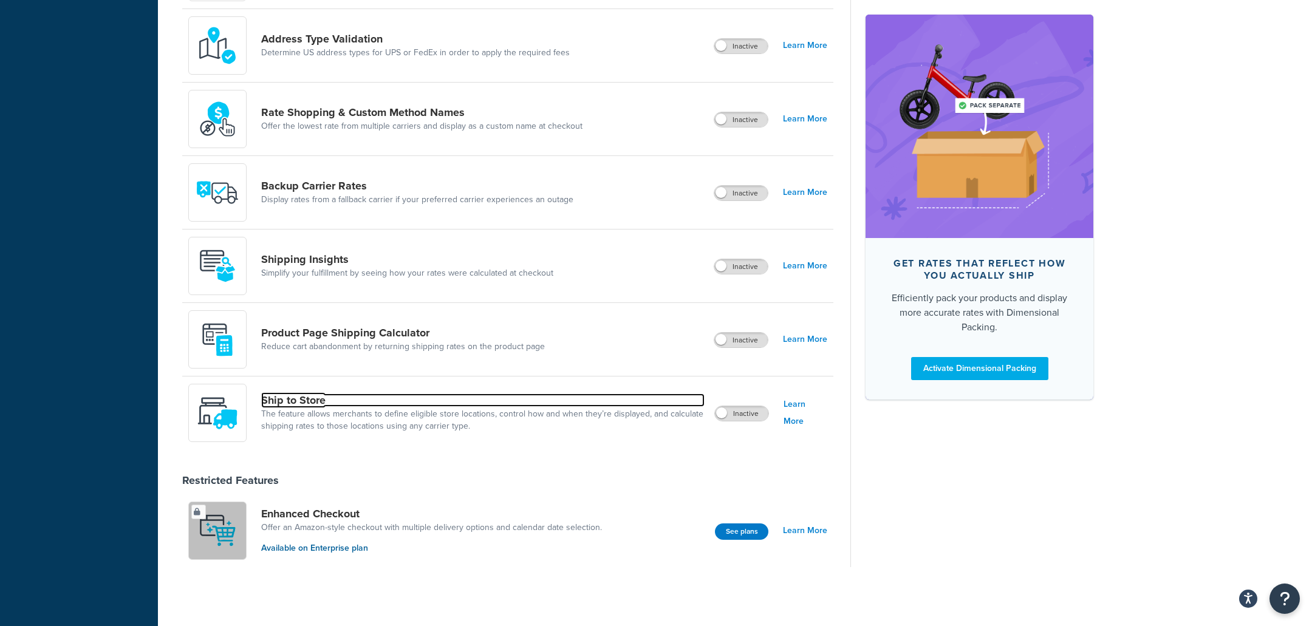
click at [270, 406] on link "Ship to Store" at bounding box center [482, 400] width 443 height 13
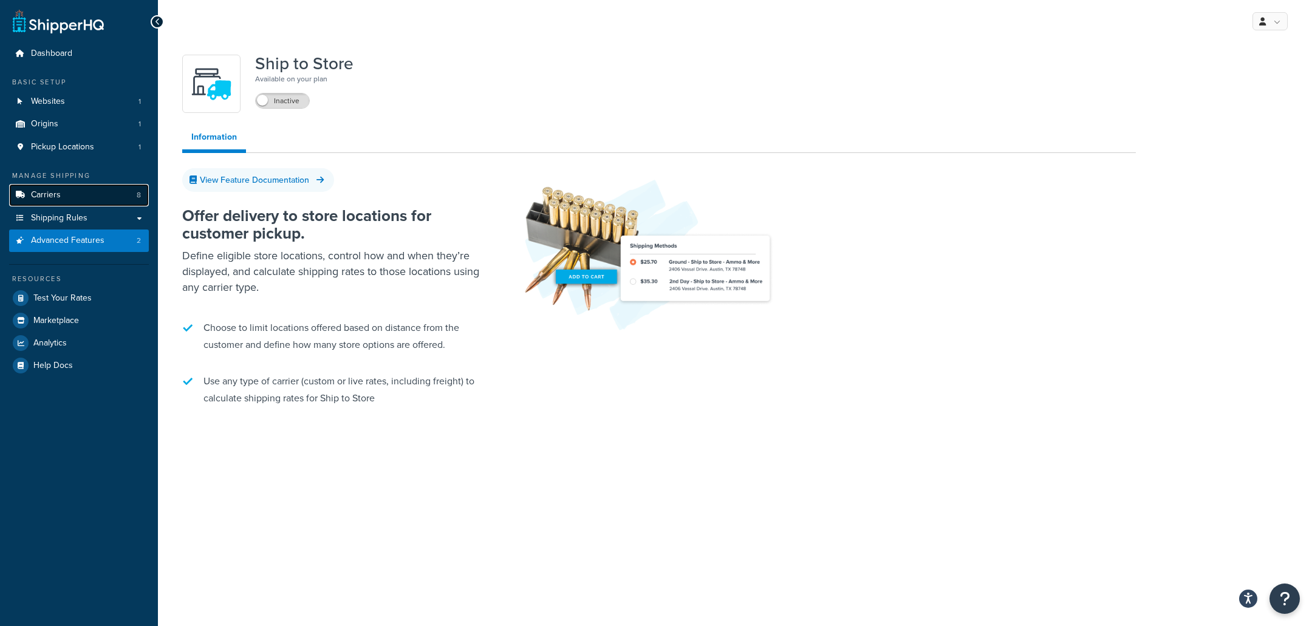
click at [98, 198] on link "Carriers 8" at bounding box center [79, 195] width 140 height 22
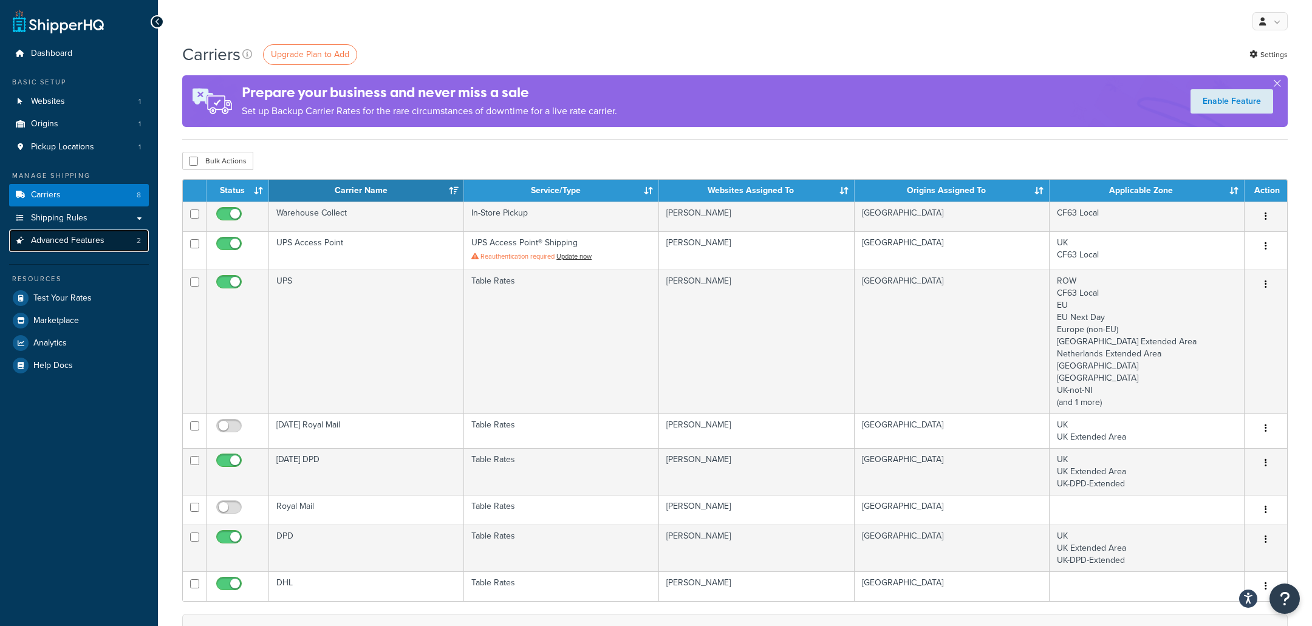
click at [127, 245] on link "Advanced Features 2" at bounding box center [79, 241] width 140 height 22
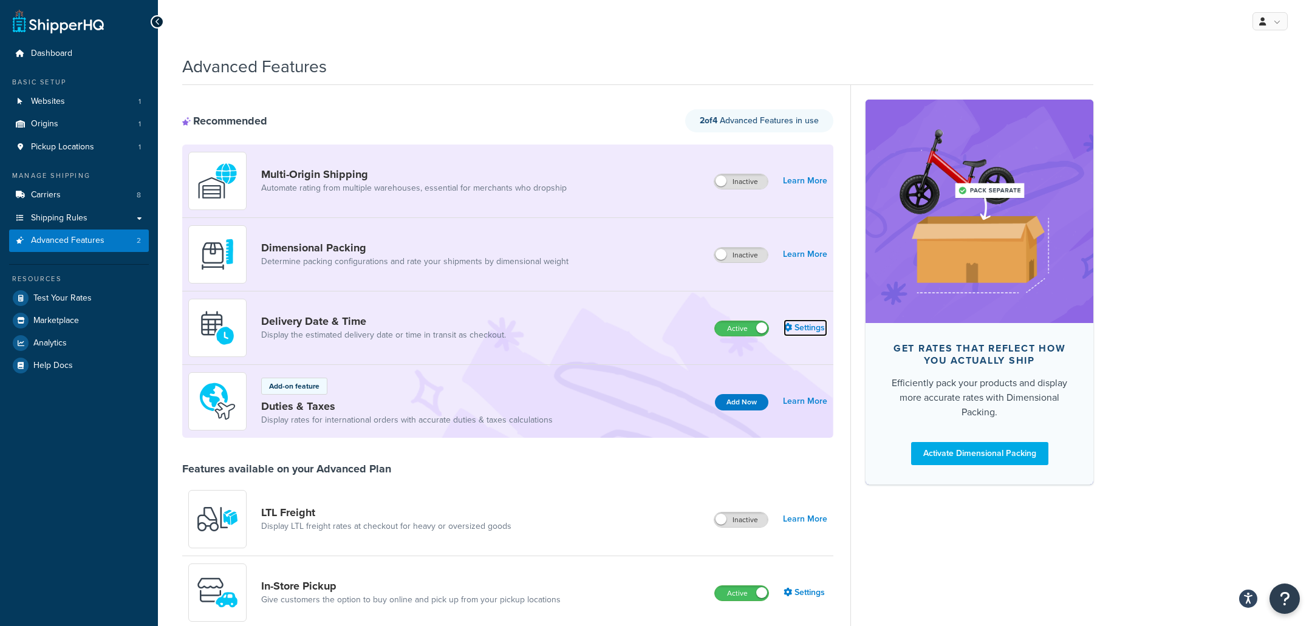
click at [808, 330] on link "Settings" at bounding box center [806, 328] width 44 height 17
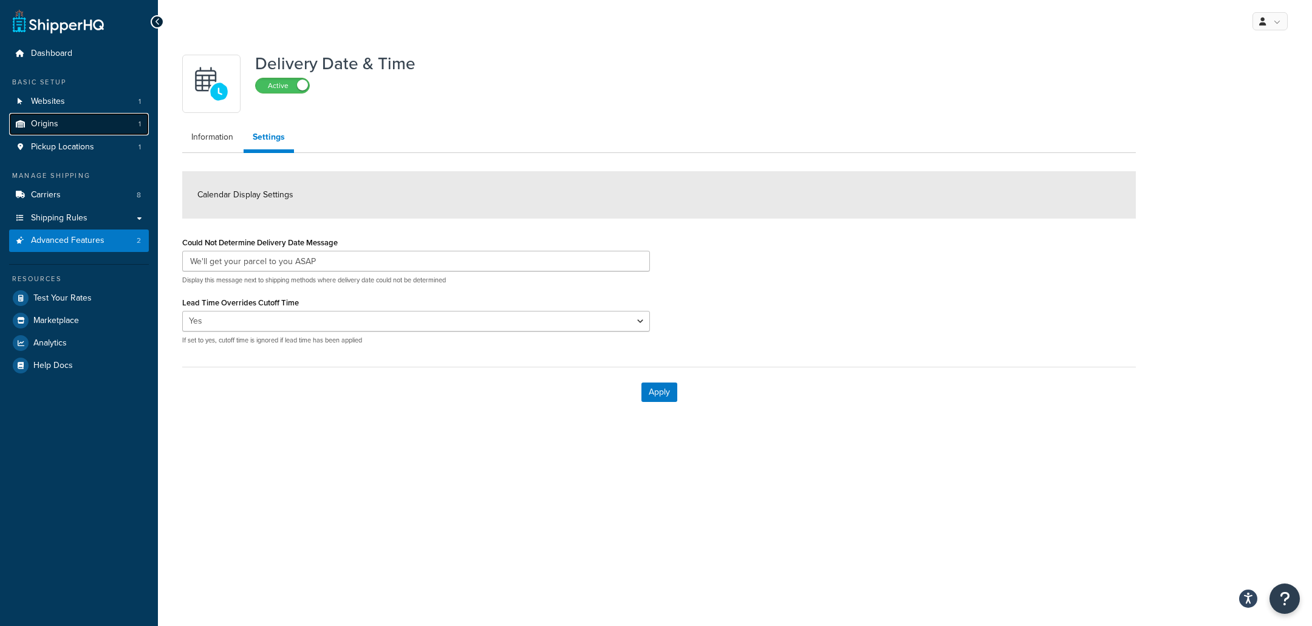
click at [125, 118] on link "Origins 1" at bounding box center [79, 124] width 140 height 22
click at [125, 106] on link "Websites 1" at bounding box center [79, 102] width 140 height 22
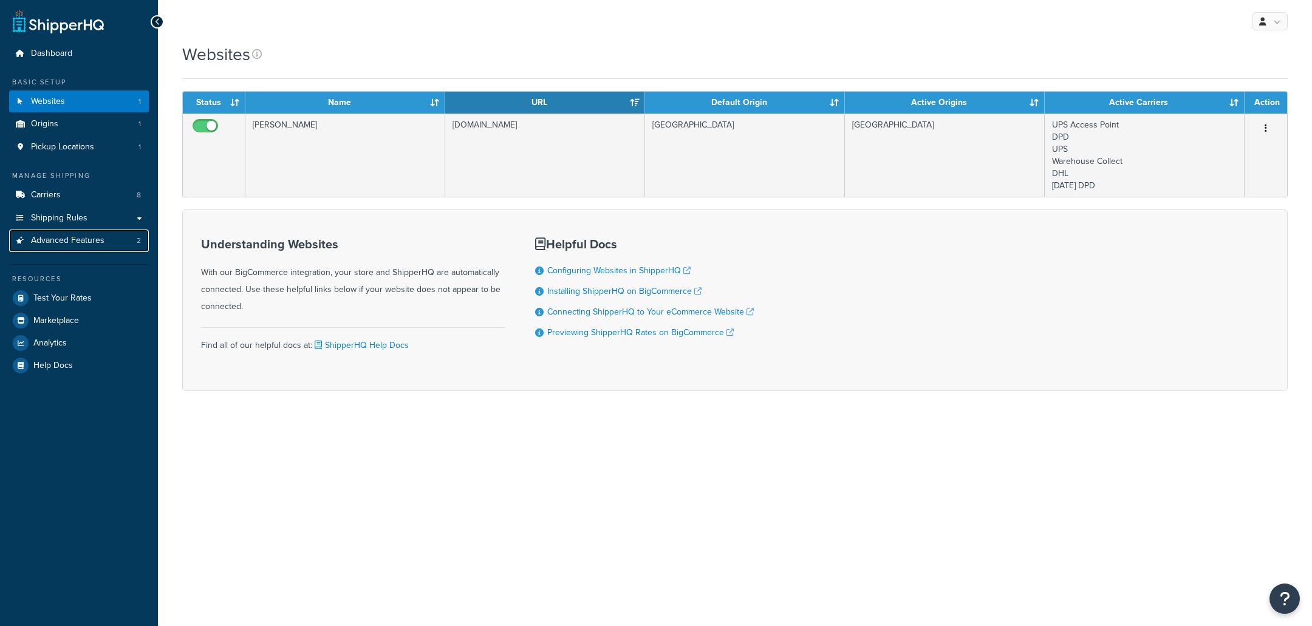
click at [114, 244] on link "Advanced Features 2" at bounding box center [79, 241] width 140 height 22
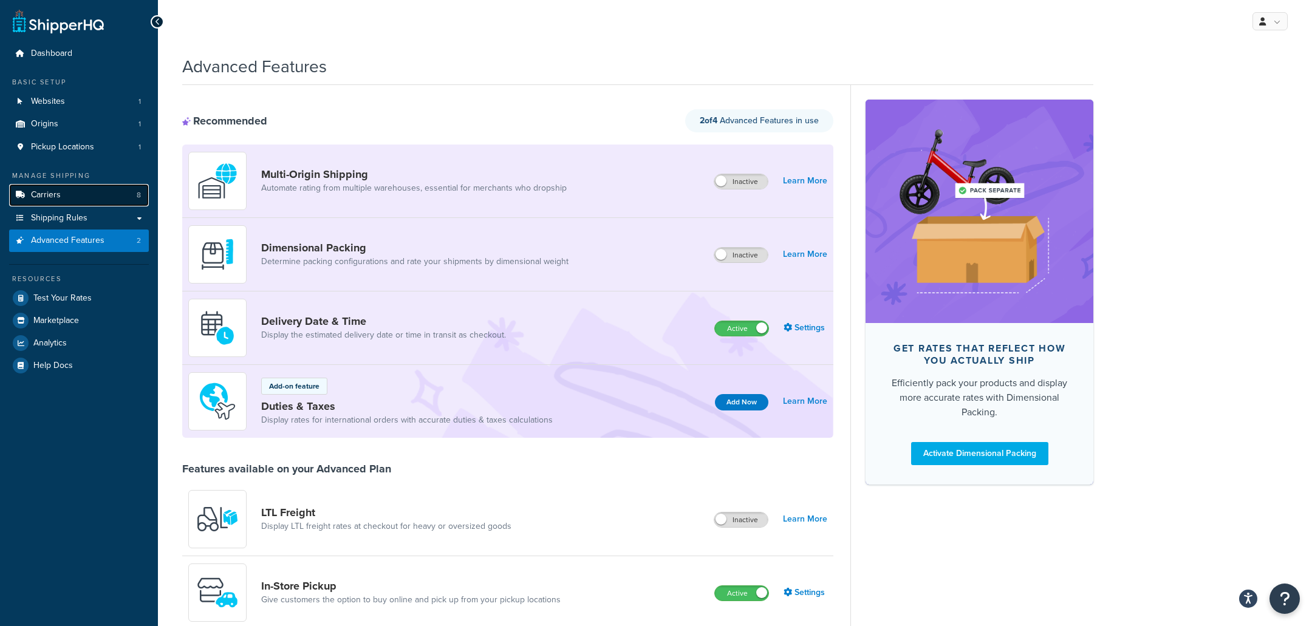
click at [143, 191] on link "Carriers 8" at bounding box center [79, 195] width 140 height 22
